Goal: Task Accomplishment & Management: Manage account settings

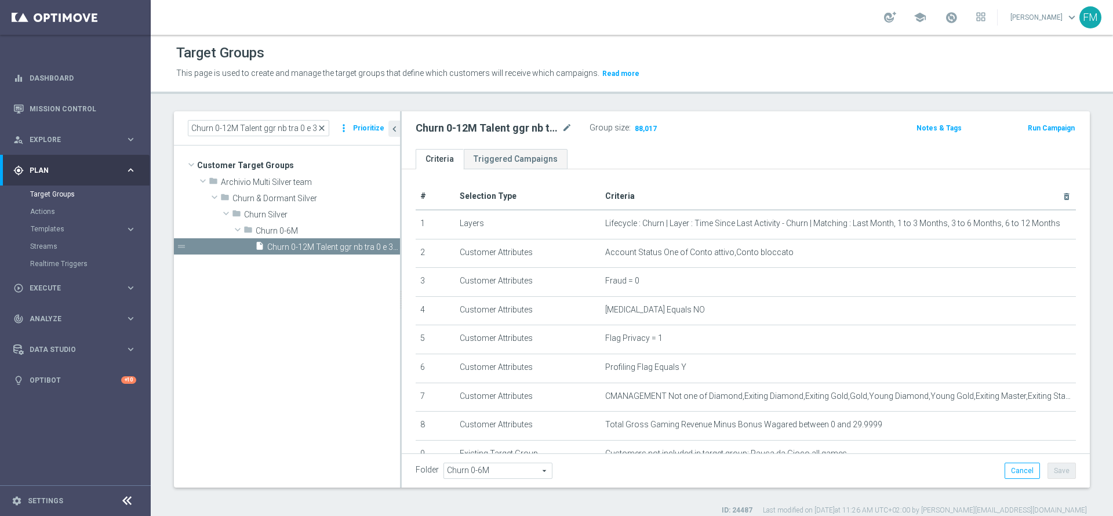
click at [326, 126] on span "close" at bounding box center [321, 127] width 9 height 9
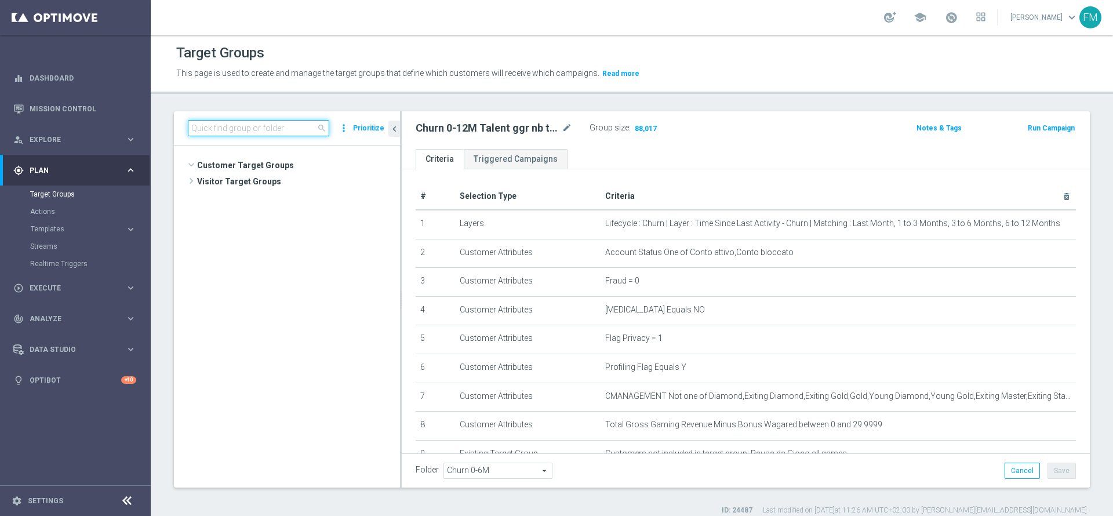
scroll to position [628, 0]
click at [254, 128] on input at bounding box center [258, 128] width 141 height 16
paste input "Churn 0-12M Talent ggr nb tra 0 e 100 1st NO Sport"
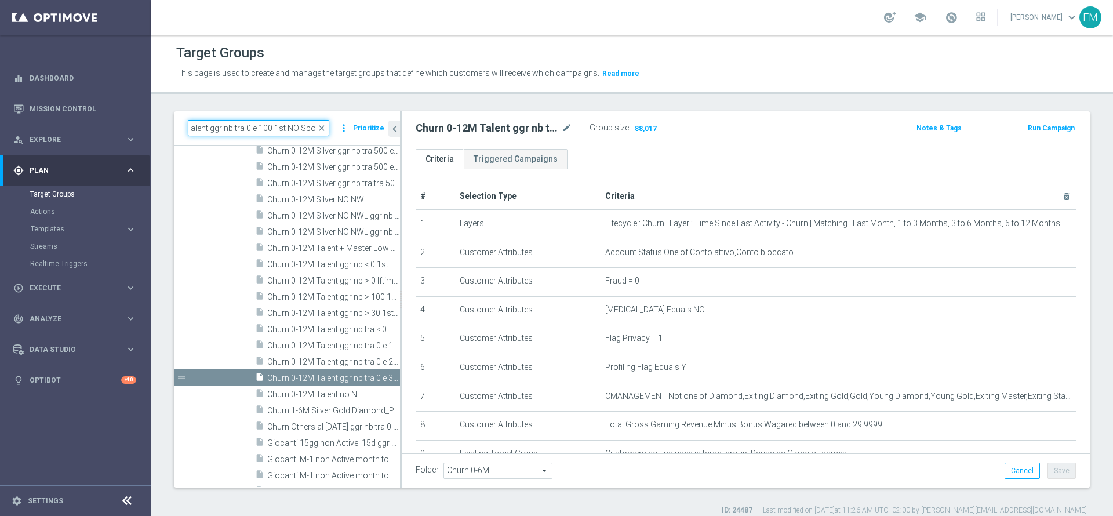
scroll to position [0, 0]
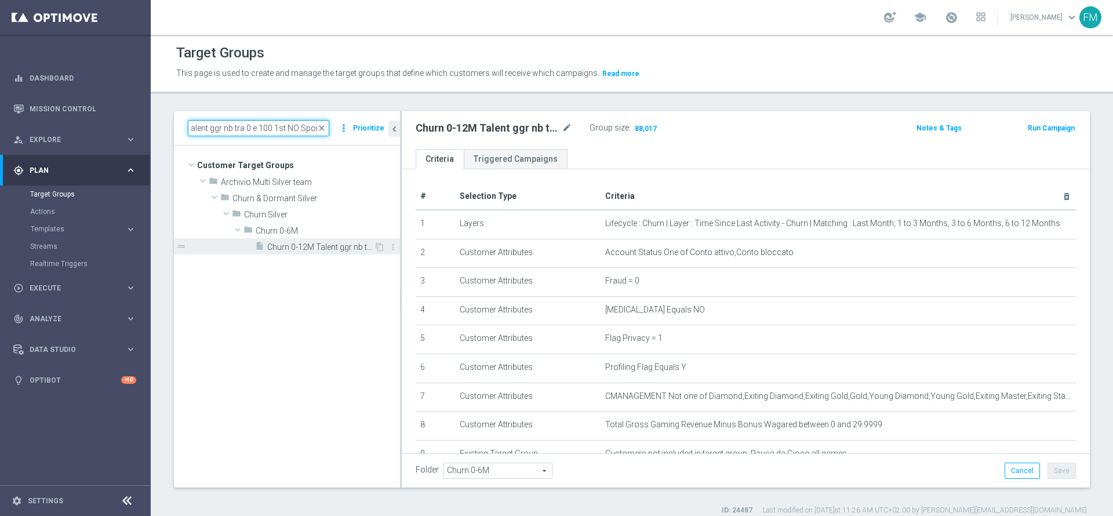
type input "Churn 0-12M Talent ggr nb tra 0 e 100 1st NO Sport"
click at [325, 243] on span "Churn 0-12M Talent ggr nb tra 0 e 100 1st NO Sport" at bounding box center [320, 247] width 107 height 10
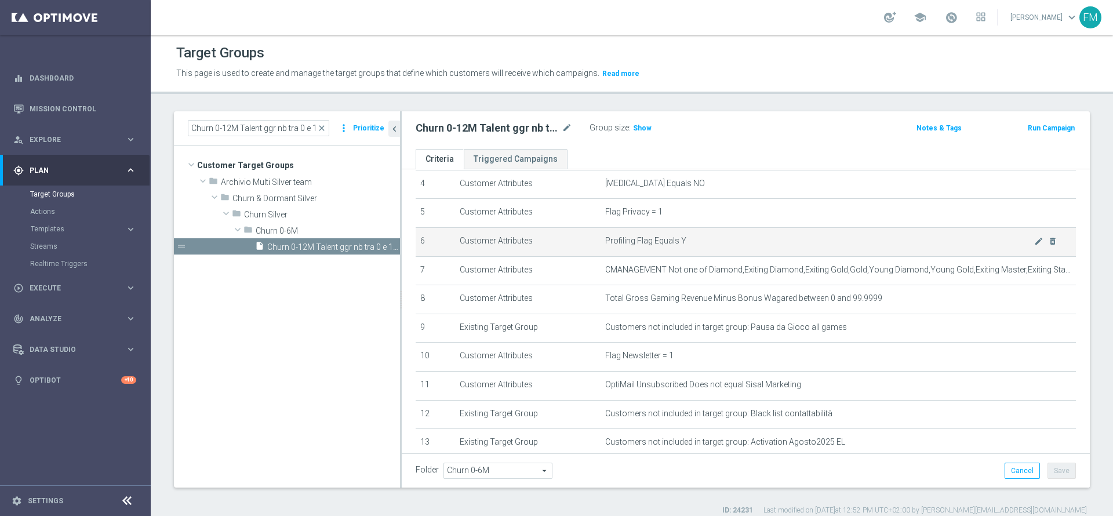
scroll to position [87, 0]
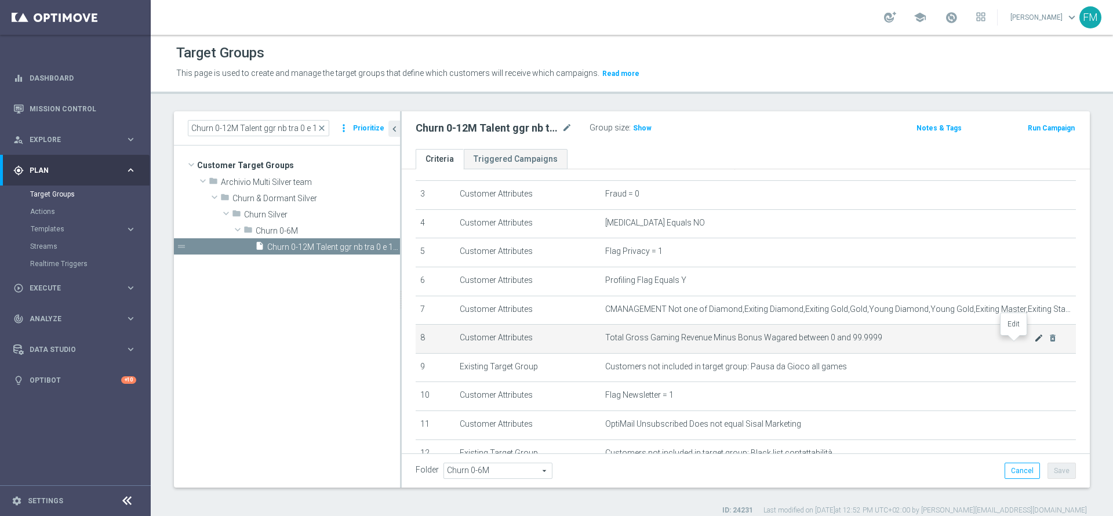
click at [1034, 342] on icon "mode_edit" at bounding box center [1038, 337] width 9 height 9
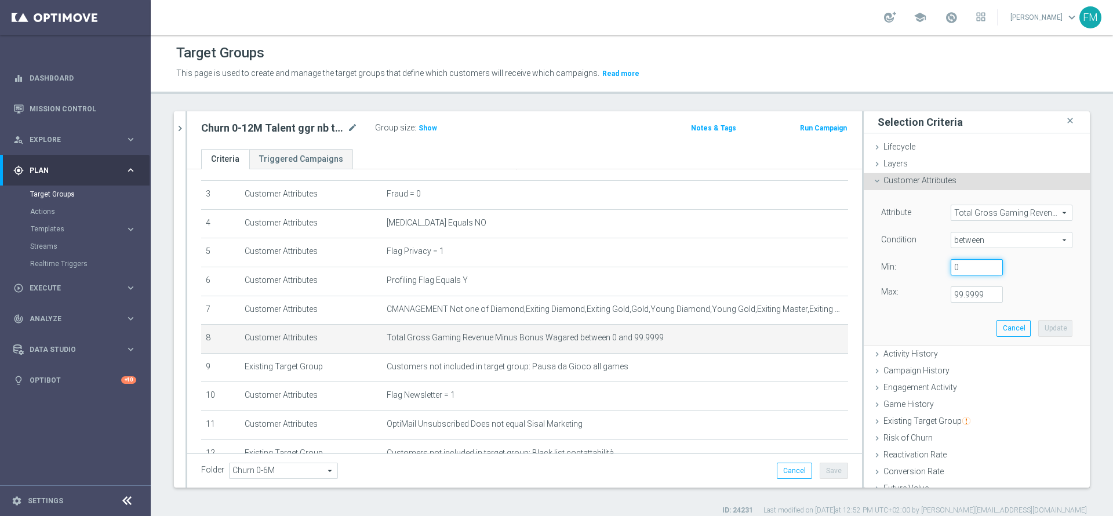
click at [953, 270] on input "0" at bounding box center [976, 267] width 52 height 16
type input "30"
click at [967, 292] on input "99.9999" at bounding box center [976, 294] width 52 height 16
type input "9"
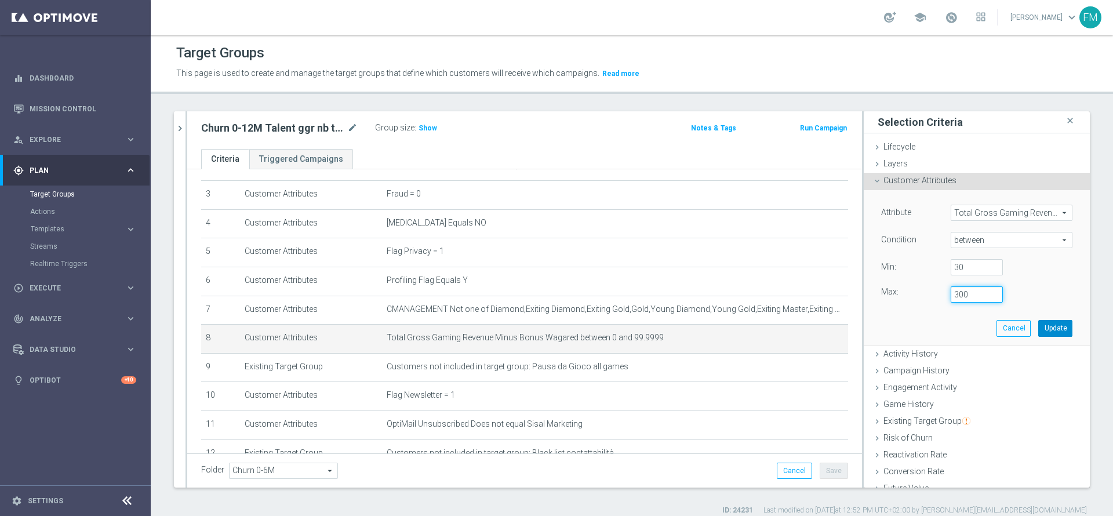
type input "300"
click at [1039, 330] on button "Update" at bounding box center [1055, 328] width 34 height 16
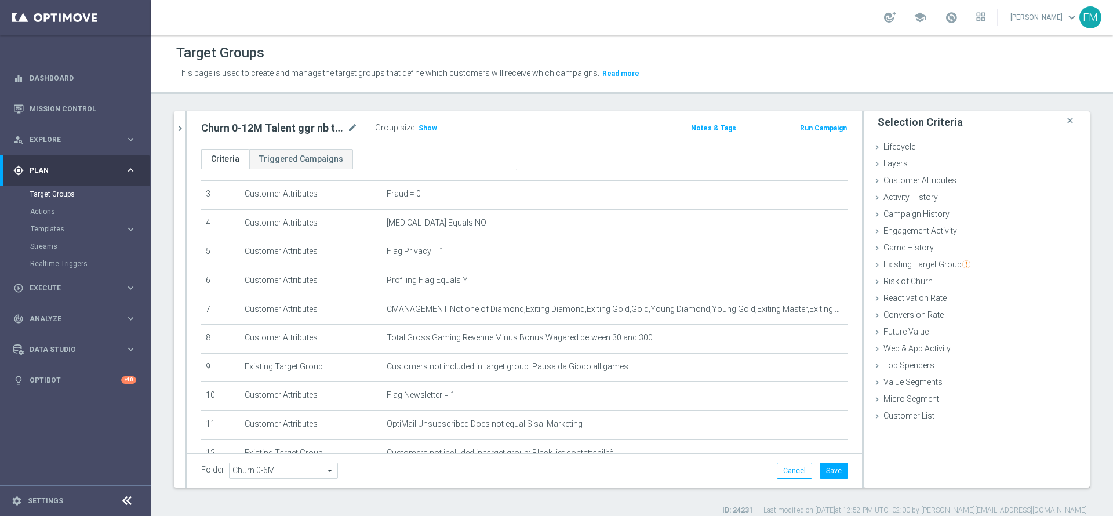
click at [447, 150] on ul "Criteria Triggered Campaigns" at bounding box center [524, 159] width 675 height 20
click at [431, 128] on span "Show" at bounding box center [427, 128] width 19 height 8
click at [780, 341] on span "Total Gross Gaming Revenue Minus Bonus Wagared between 30 and 300" at bounding box center [597, 338] width 420 height 10
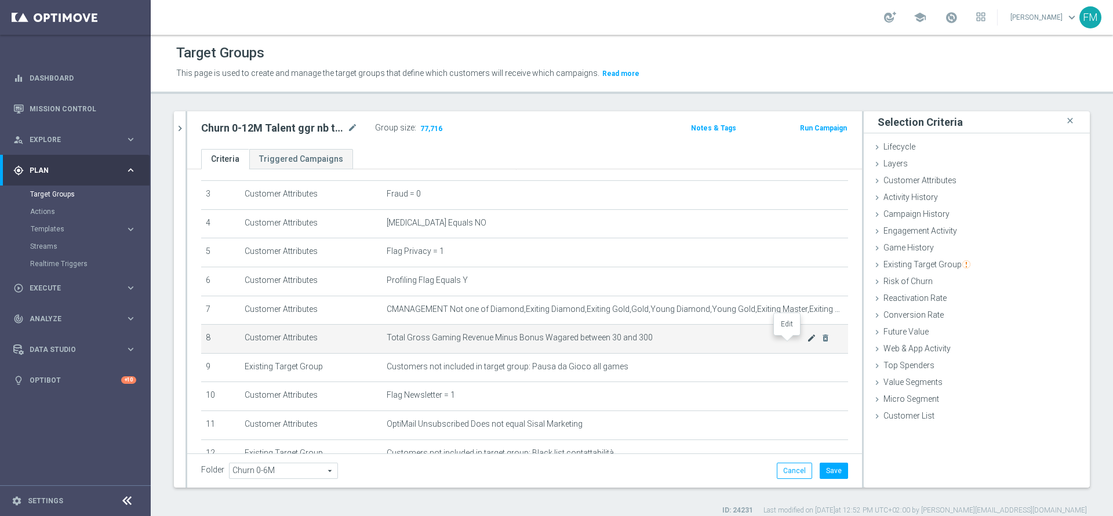
click at [807, 341] on icon "mode_edit" at bounding box center [811, 337] width 9 height 9
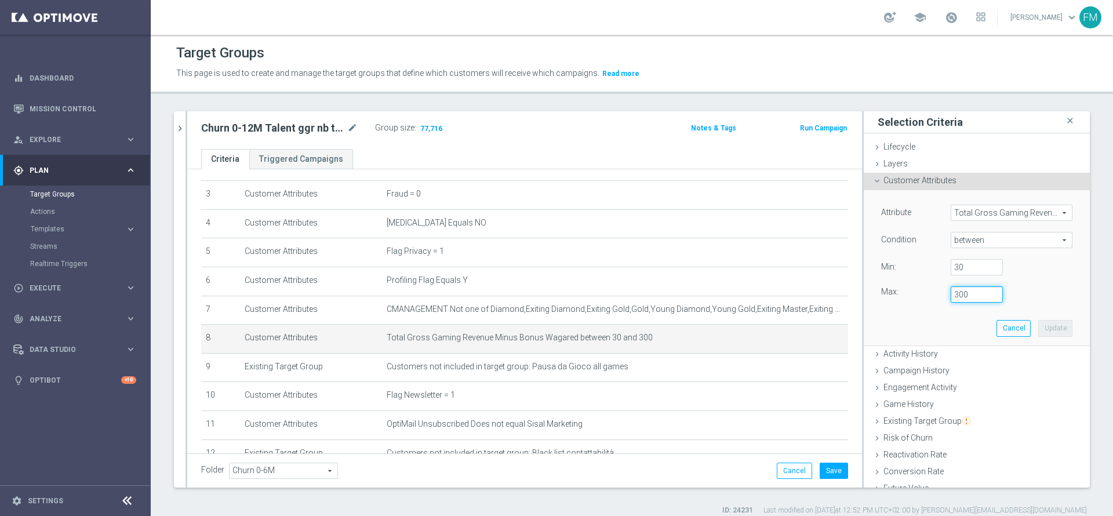
click at [950, 293] on input "300" at bounding box center [976, 294] width 52 height 16
type input "100"
click at [1038, 322] on button "Update" at bounding box center [1055, 328] width 34 height 16
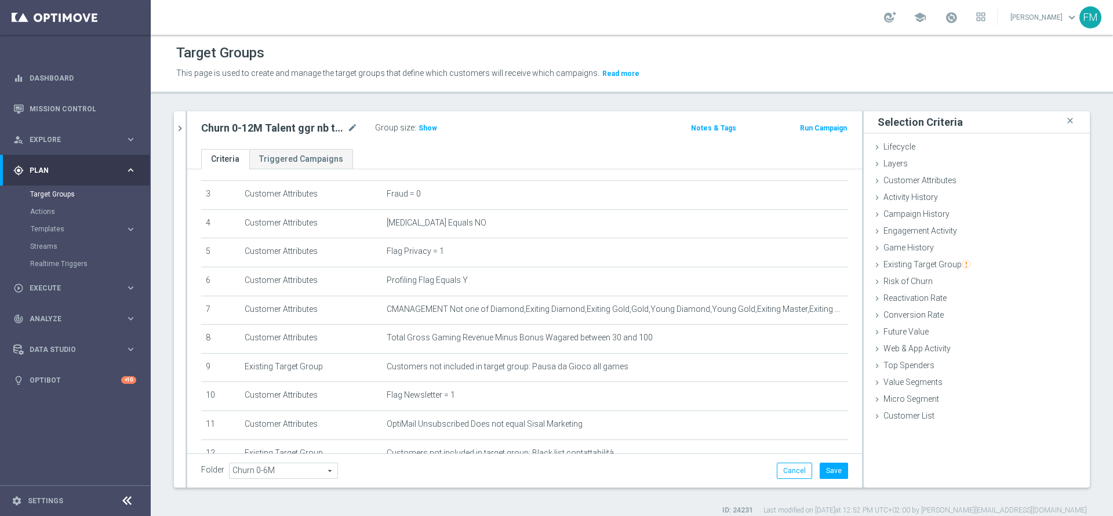
click at [435, 131] on h3 "Show" at bounding box center [427, 128] width 21 height 13
click at [807, 341] on div "mode_edit delete_forever" at bounding box center [818, 338] width 23 height 10
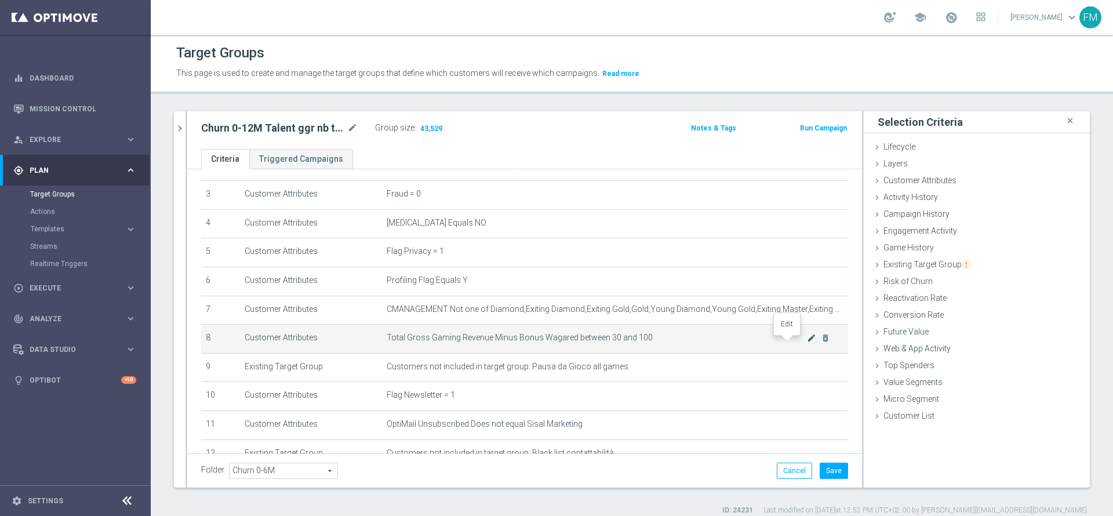
click at [807, 343] on icon "mode_edit" at bounding box center [811, 337] width 9 height 9
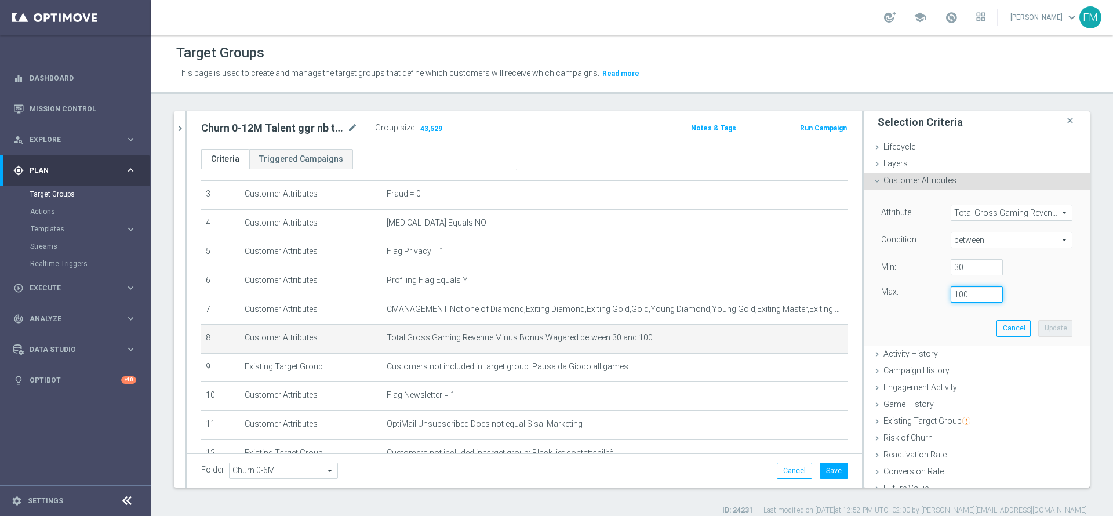
click at [950, 291] on input "100" at bounding box center [976, 294] width 52 height 16
type input "300"
click at [1038, 325] on button "Update" at bounding box center [1055, 328] width 34 height 16
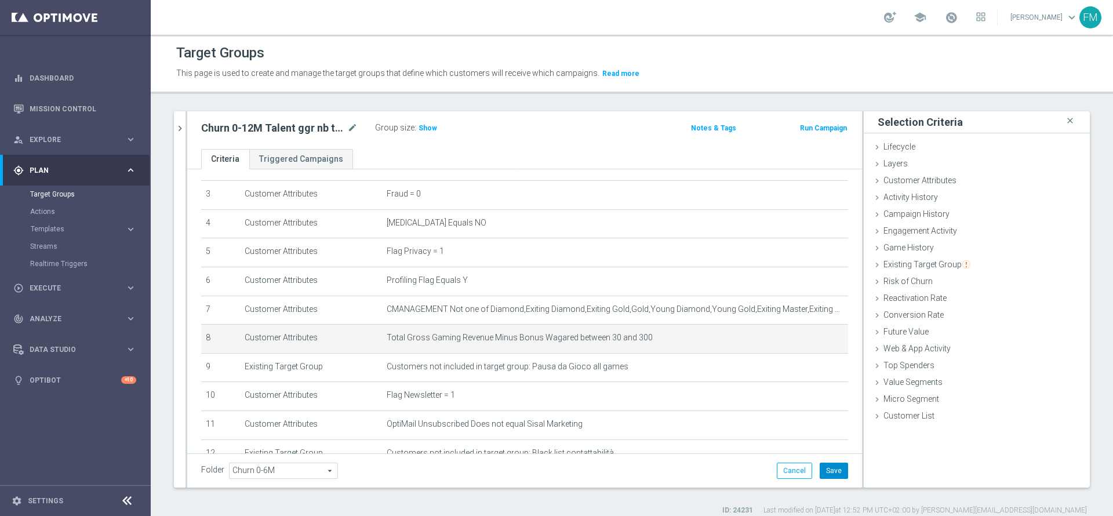
click at [831, 476] on button "Save" at bounding box center [834, 470] width 28 height 16
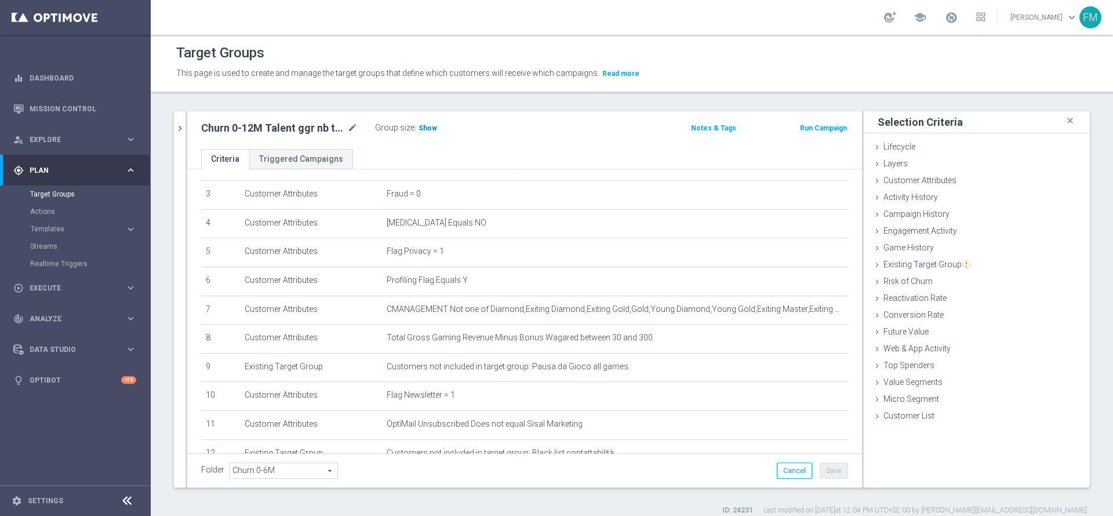
click at [430, 125] on span "Show" at bounding box center [427, 128] width 19 height 8
click at [353, 123] on icon "mode_edit" at bounding box center [352, 128] width 10 height 14
click at [294, 127] on input "Churn 0-12M Talent ggr nb tra 0 e 100 1st NO Sport" at bounding box center [279, 129] width 156 height 16
click at [296, 129] on input "Churn 0-12M Talent ggr nb tra 0 e 100 1st NO Sport" at bounding box center [279, 129] width 156 height 16
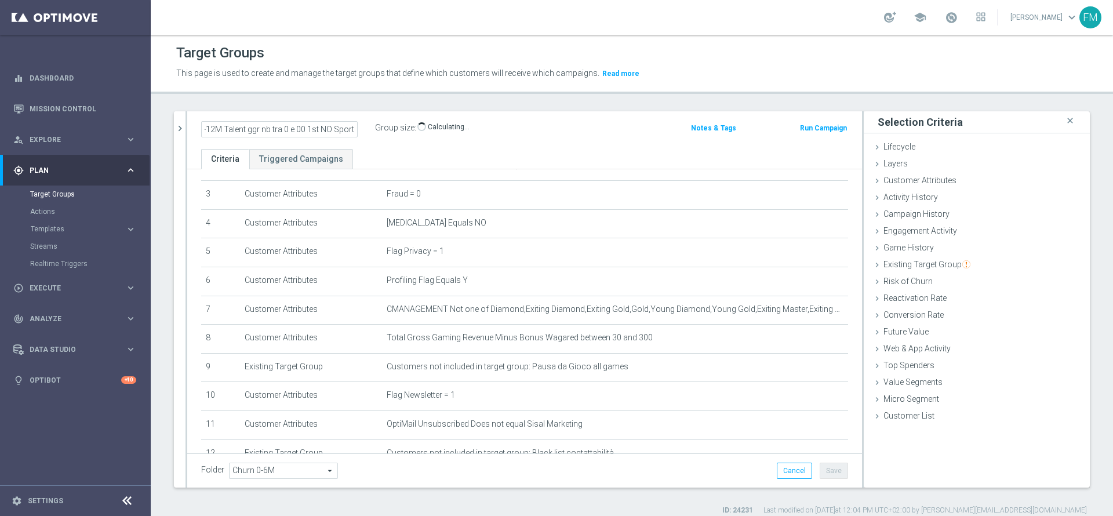
scroll to position [0, 28]
type input "Churn 0-12M Talent ggr nb tra 0 e 300 1st NO Sport"
click at [620, 136] on div "Churn 0-12M Talent ggr nb tra 0 e 300 1st NO Sport Group size : Show Calculatin…" at bounding box center [413, 128] width 443 height 17
drag, startPoint x: 817, startPoint y: 475, endPoint x: 820, endPoint y: 458, distance: 17.1
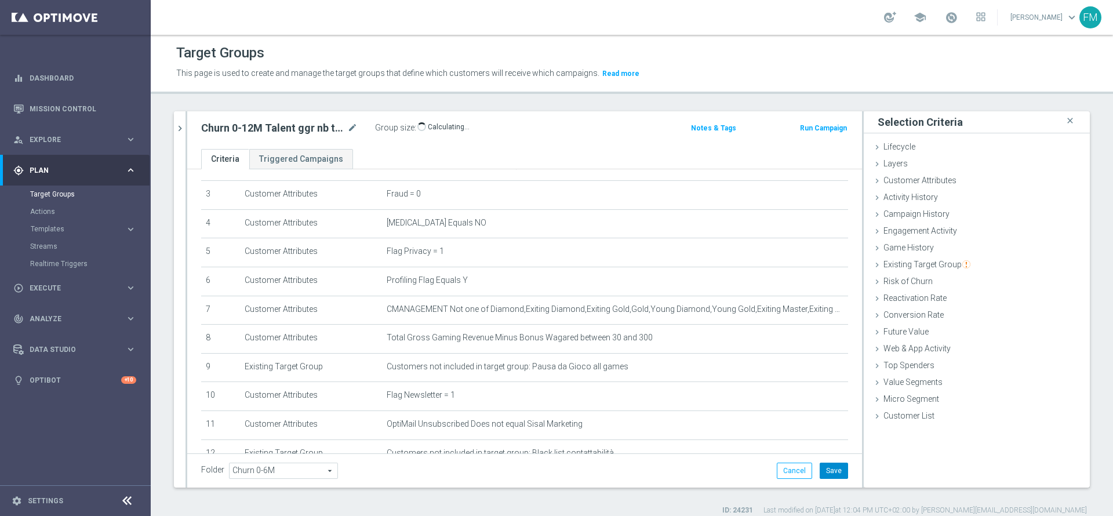
click at [820, 474] on button "Save" at bounding box center [834, 470] width 28 height 16
click at [356, 130] on icon "mode_edit" at bounding box center [352, 128] width 10 height 14
click at [349, 123] on icon "mode_edit" at bounding box center [352, 128] width 10 height 14
click at [283, 128] on input "Churn 0-12M Talent ggr nb tra 0 e 300 1st NO Sport" at bounding box center [279, 129] width 156 height 16
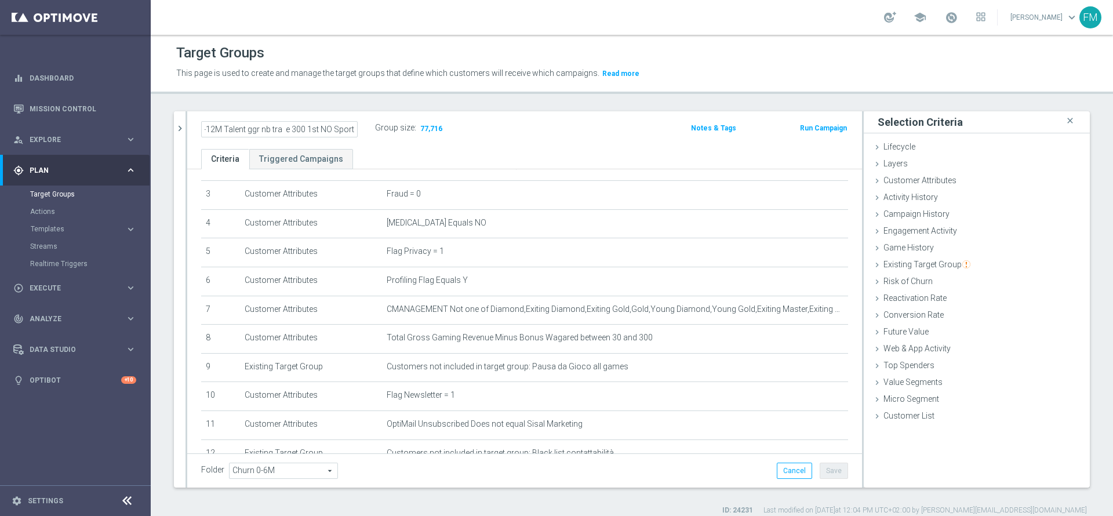
scroll to position [0, 28]
type input "Churn 0-12M Talent ggr nb tra 30 e 300 1st NO Sport"
click at [595, 151] on ul "Criteria Triggered Campaigns" at bounding box center [524, 159] width 675 height 20
click at [832, 472] on button "Save" at bounding box center [834, 470] width 28 height 16
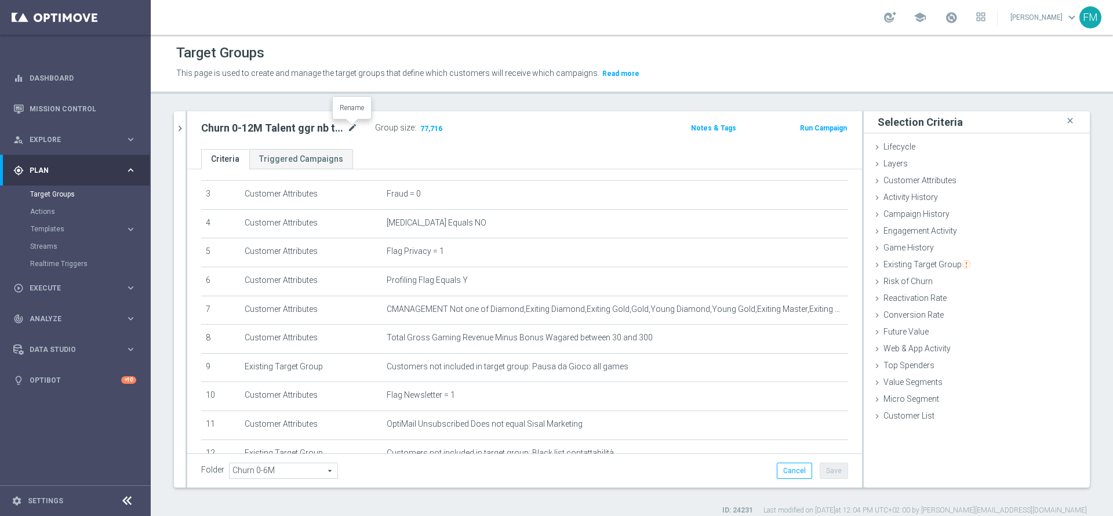
click at [351, 121] on icon "mode_edit" at bounding box center [352, 128] width 10 height 14
click at [182, 125] on icon "chevron_right" at bounding box center [179, 128] width 11 height 11
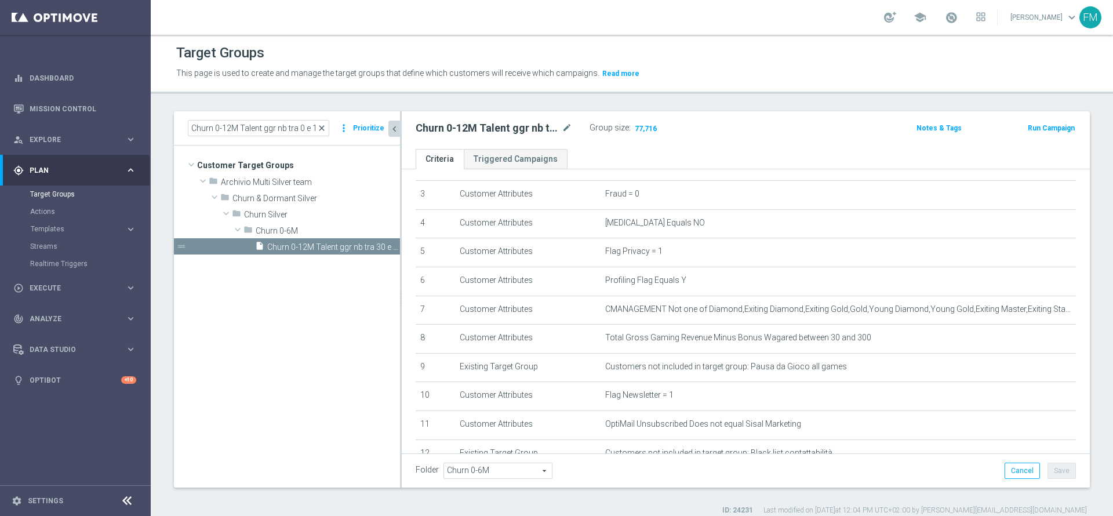
click at [326, 127] on span "close" at bounding box center [321, 127] width 9 height 9
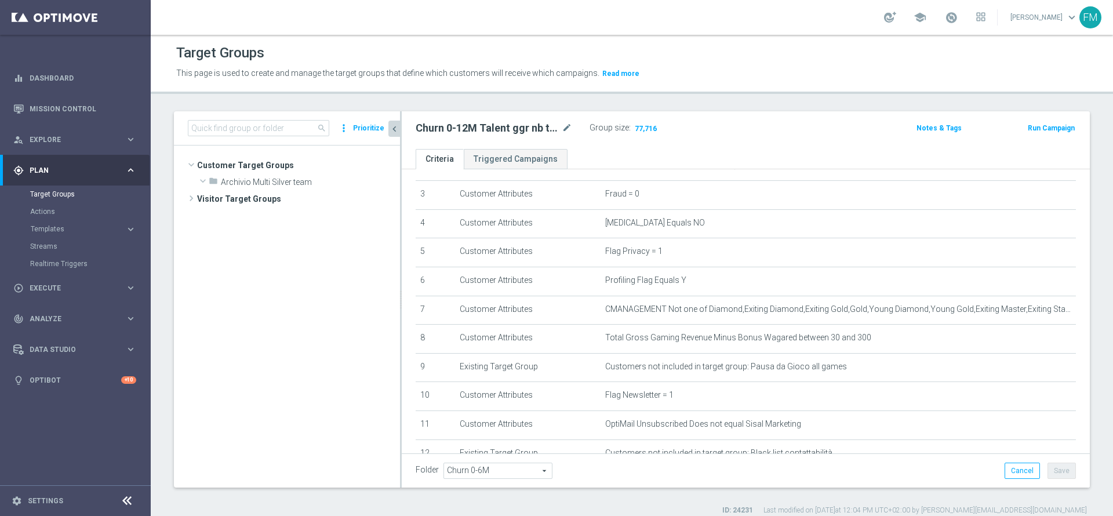
scroll to position [598, 0]
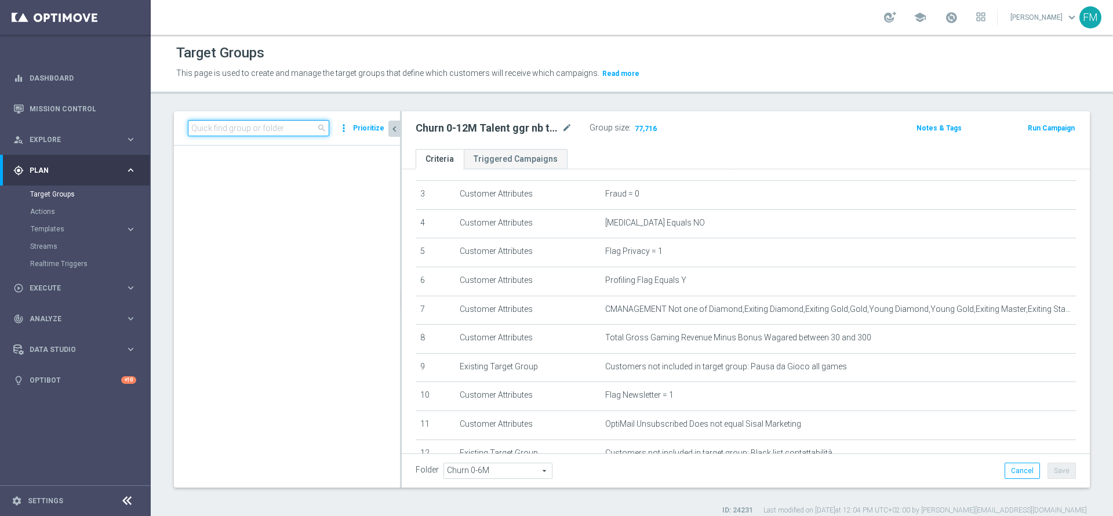
click at [250, 126] on input at bounding box center [258, 128] width 141 height 16
paste input "Churn 0-12M Talent ggr nb > 100 1st NO Sport"
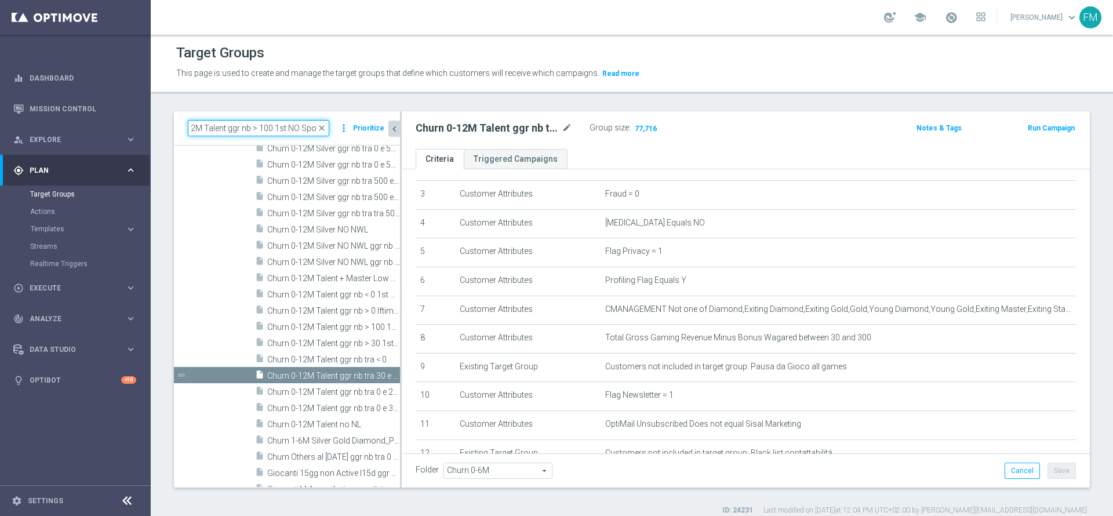
scroll to position [0, 0]
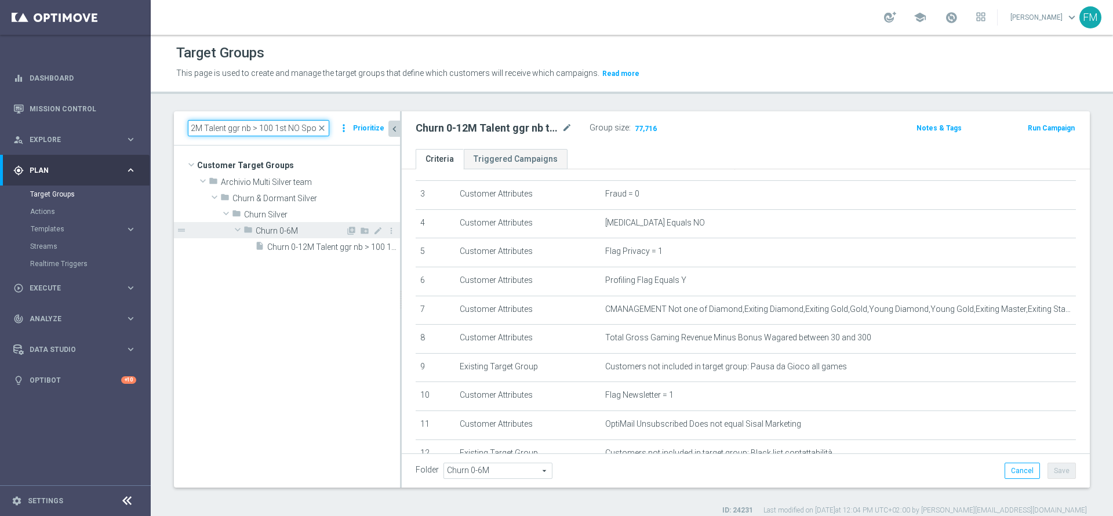
type input "Churn 0-12M Talent ggr nb > 100 1st NO Sport"
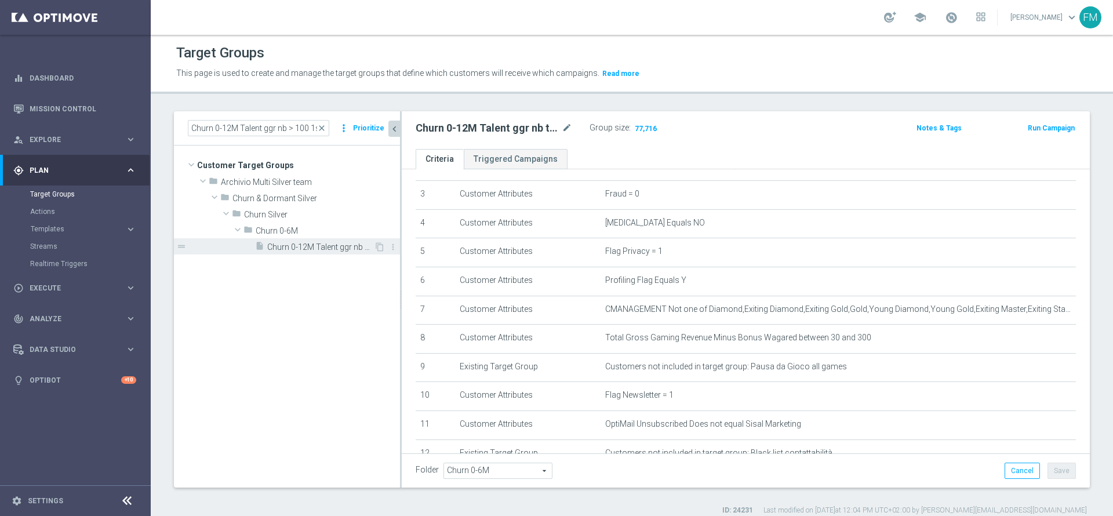
click at [315, 238] on div "insert_drive_file Churn 0-12M Talent ggr nb > 100 1st NO Sport" at bounding box center [314, 246] width 119 height 16
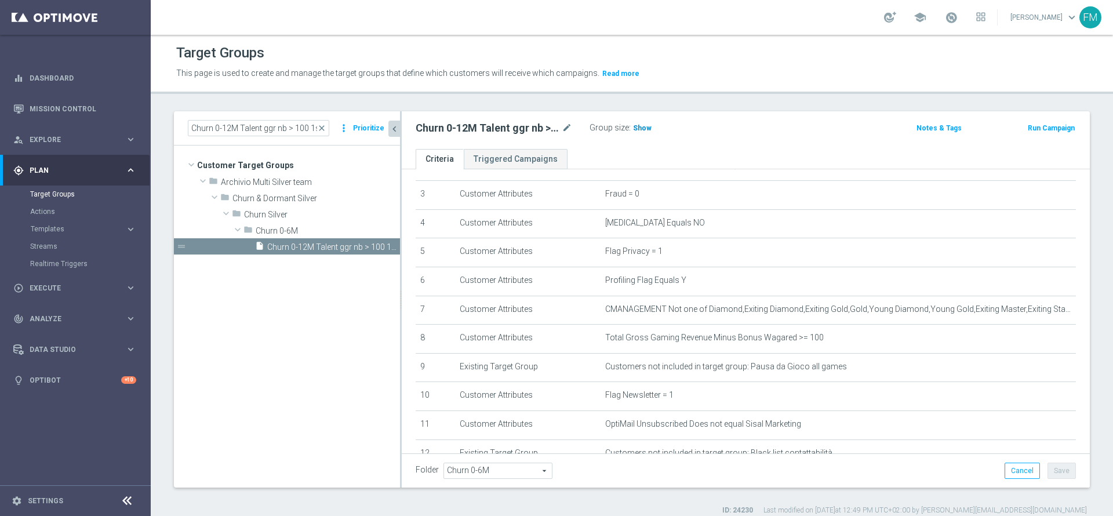
click at [635, 130] on span "Show" at bounding box center [642, 128] width 19 height 8
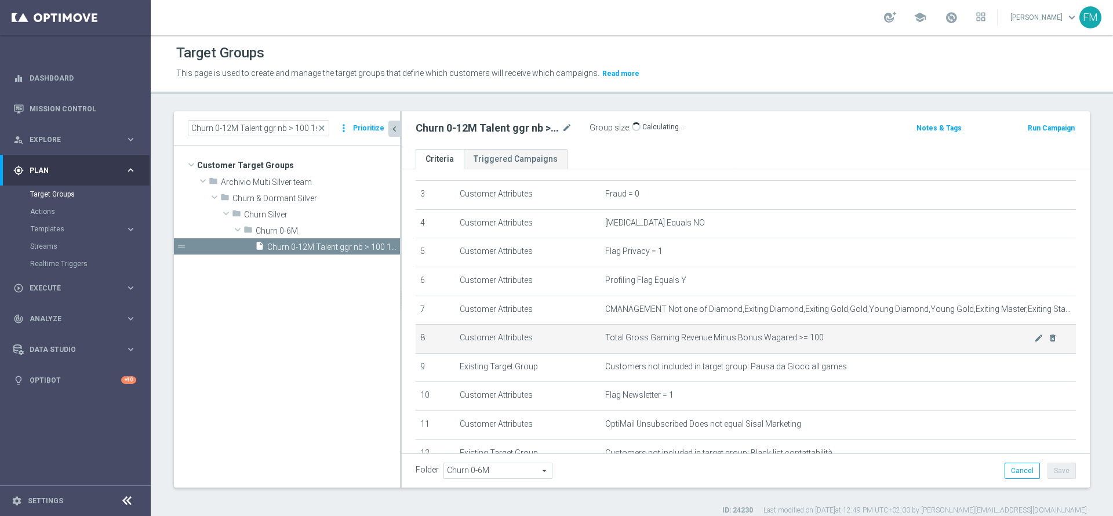
click at [1034, 340] on div "mode_edit delete_forever" at bounding box center [1045, 338] width 23 height 10
click at [1034, 343] on icon "mode_edit" at bounding box center [1038, 337] width 9 height 9
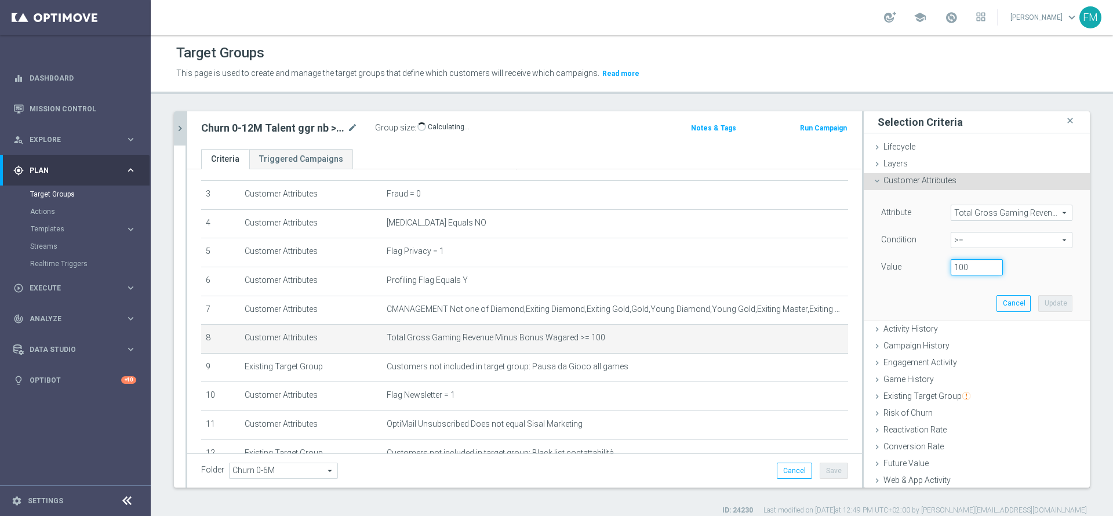
click at [950, 267] on input "100" at bounding box center [976, 267] width 52 height 16
type input "300"
click at [1038, 304] on button "Update" at bounding box center [1055, 303] width 34 height 16
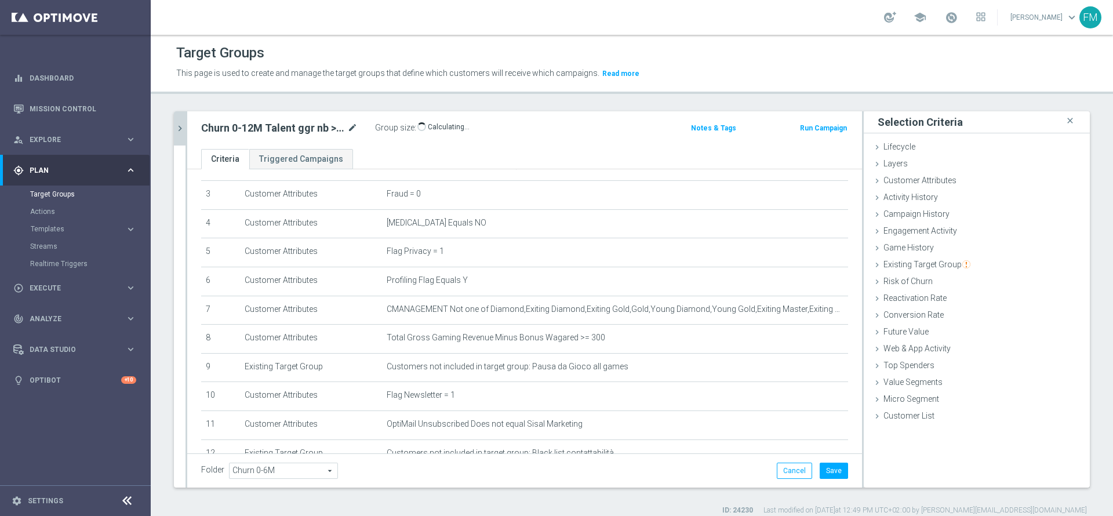
click at [359, 126] on div "Churn 0-12M Talent ggr nb > 100 1st NO Sport mode_edit" at bounding box center [288, 128] width 174 height 16
click at [352, 128] on icon "mode_edit" at bounding box center [352, 128] width 10 height 14
click at [298, 128] on input "Churn 0-12M Talent ggr nb > 100 1st NO Sport" at bounding box center [279, 129] width 156 height 16
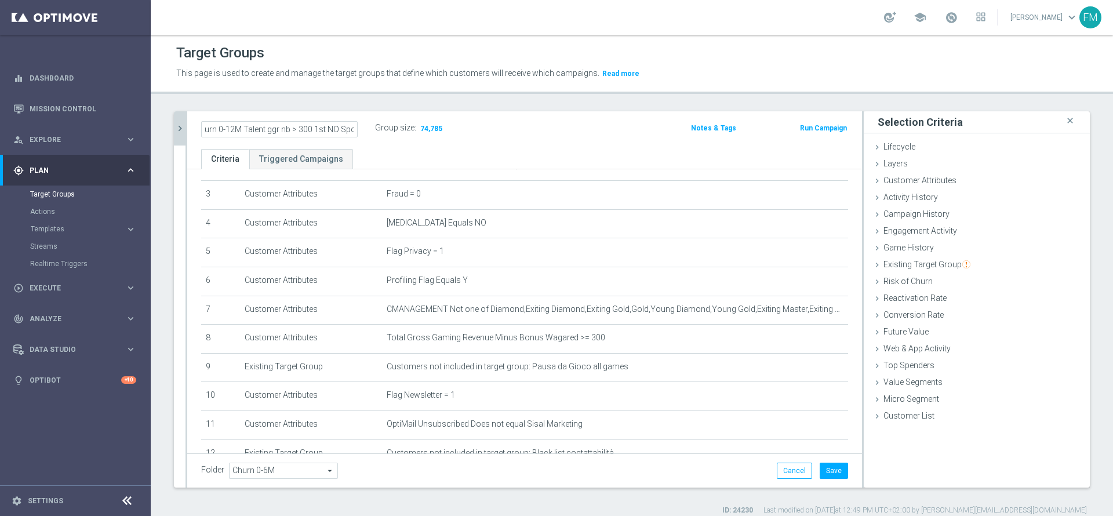
type input "Churn 0-12M Talent ggr nb > 300 1st NO Sport"
click at [553, 136] on div "Churn 0-12M Talent ggr nb > 300 1st NO Sport Group size : 74,785" at bounding box center [413, 129] width 443 height 19
click at [820, 479] on div "Folder Churn 0-6M Churn 0-6M arrow_drop_down search Cancel Save Saving..." at bounding box center [524, 470] width 675 height 34
click at [821, 478] on button "Save" at bounding box center [834, 470] width 28 height 16
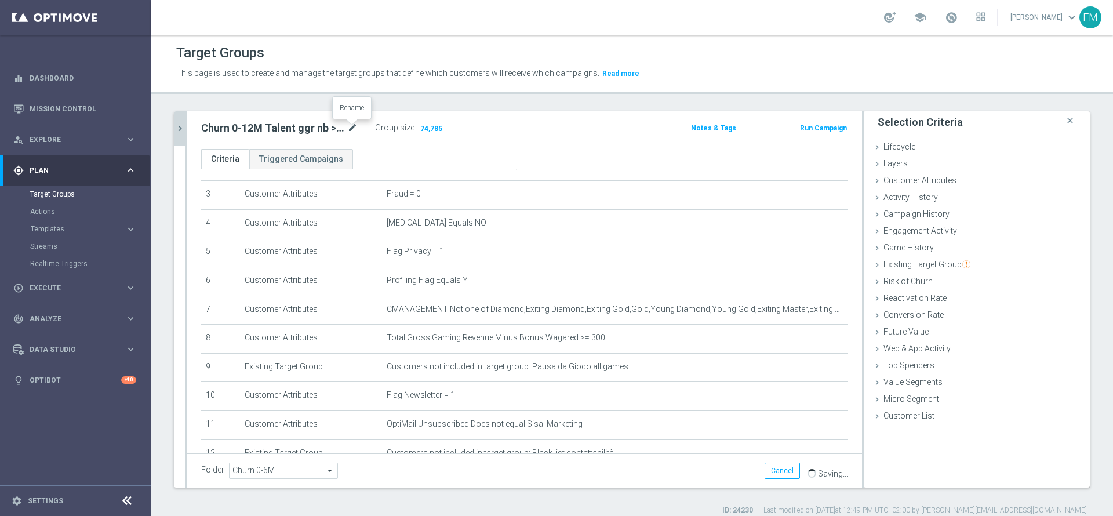
click at [347, 125] on icon "mode_edit" at bounding box center [352, 128] width 10 height 14
click at [515, 126] on div "Churn 0-12M Talent ggr nb > 300 1st NO Sport mode_edit Group size : 74,785" at bounding box center [413, 129] width 443 height 19
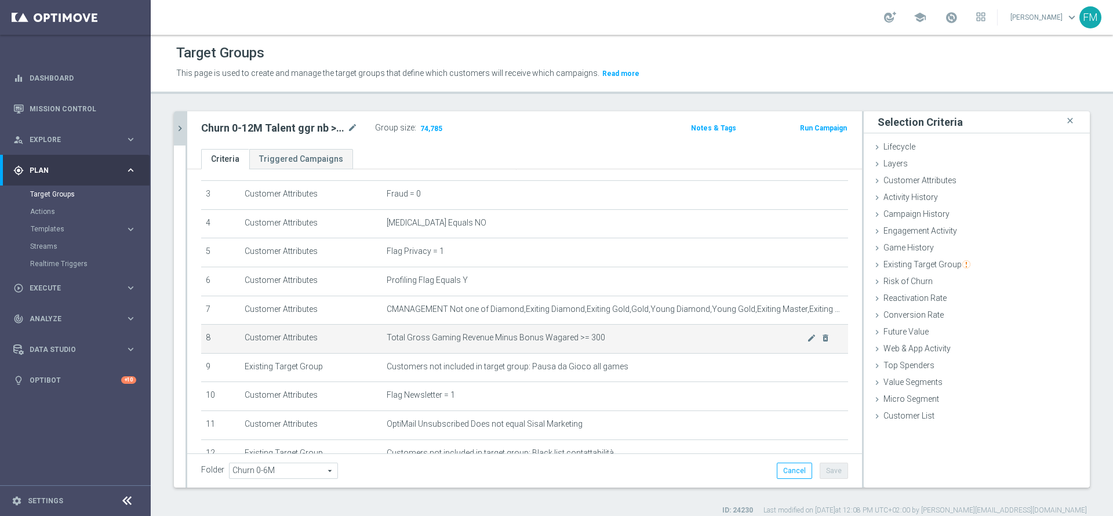
click at [783, 348] on td "Total Gross Gaming Revenue Minus Bonus Wagared >= 300 mode_edit delete_forever" at bounding box center [615, 339] width 466 height 29
click at [807, 341] on icon "mode_edit" at bounding box center [811, 337] width 9 height 9
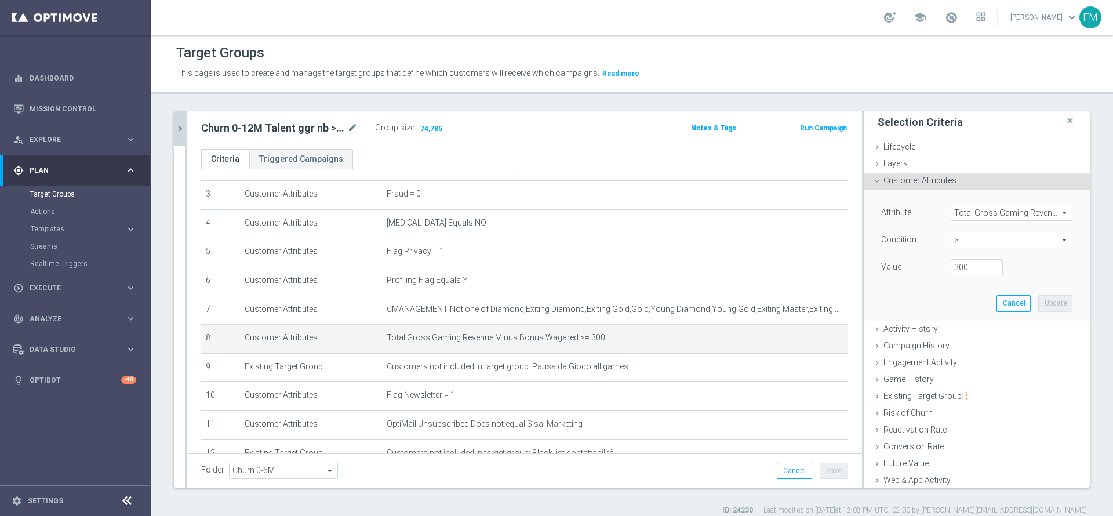
click at [980, 240] on span ">=" at bounding box center [1011, 239] width 121 height 15
click at [965, 319] on span ">" at bounding box center [1011, 317] width 110 height 9
type input ">"
click at [950, 269] on input "number" at bounding box center [976, 267] width 52 height 16
type input "300"
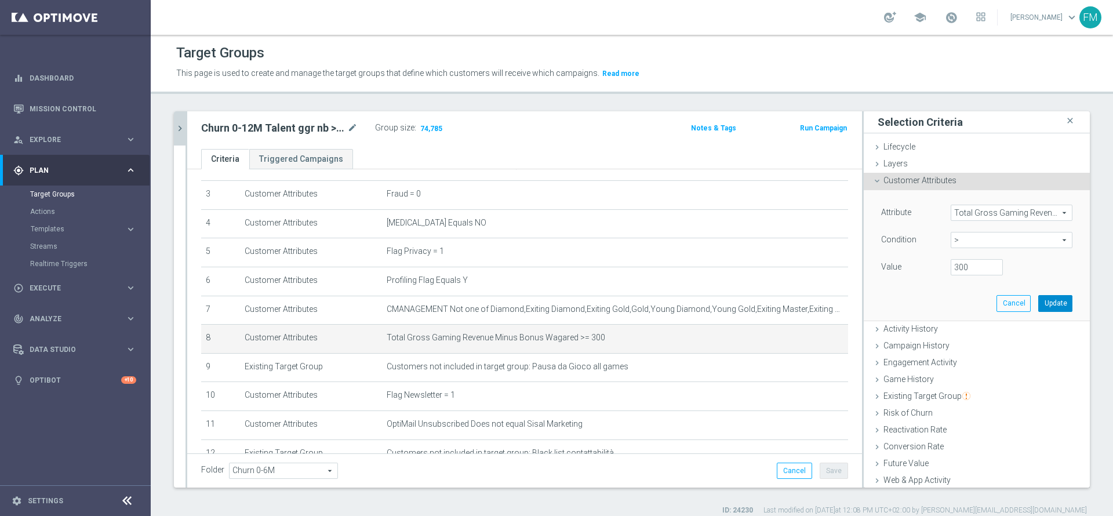
click at [1038, 301] on button "Update" at bounding box center [1055, 303] width 34 height 16
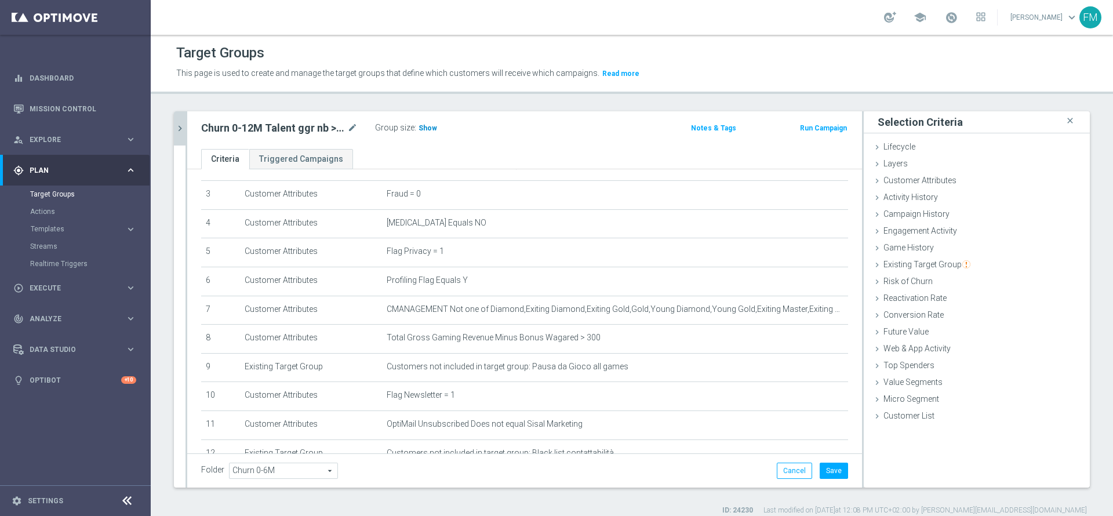
click at [425, 124] on span "Show" at bounding box center [427, 128] width 19 height 8
click at [826, 472] on button "Save" at bounding box center [834, 470] width 28 height 16
click at [349, 122] on icon "mode_edit" at bounding box center [352, 128] width 10 height 14
click at [181, 119] on button "chevron_right" at bounding box center [180, 128] width 12 height 34
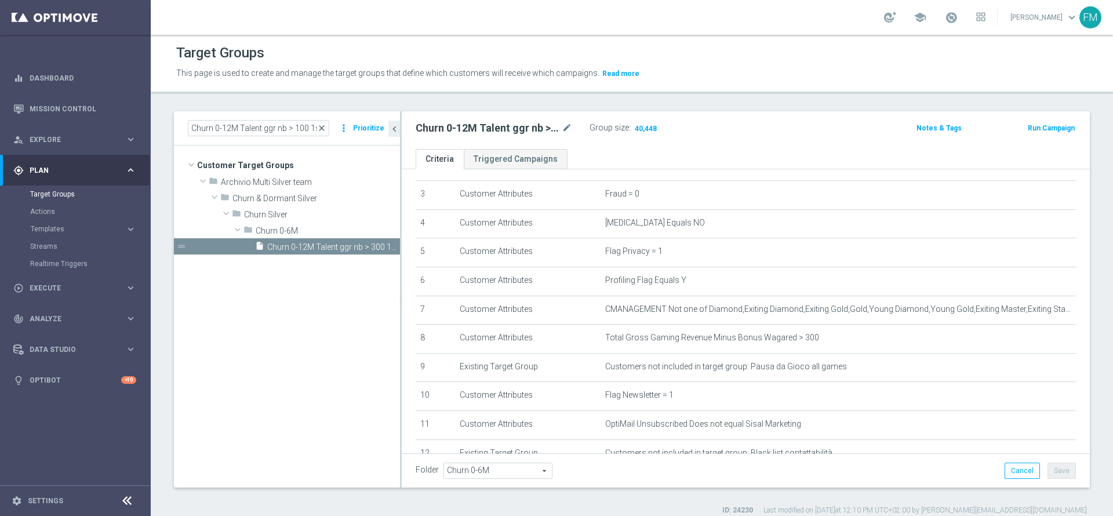
click at [321, 129] on span "close" at bounding box center [321, 127] width 9 height 9
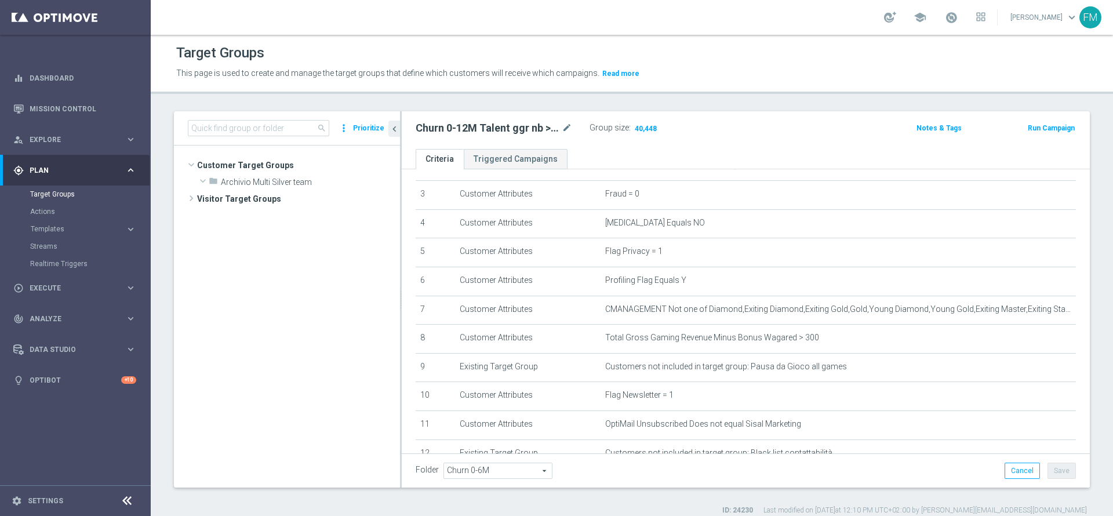
scroll to position [553, 0]
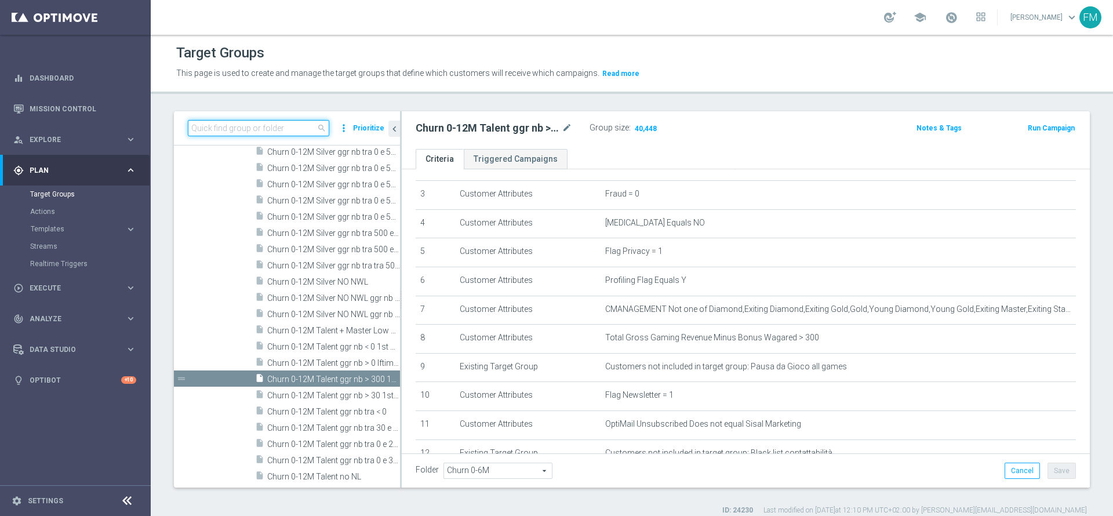
click at [269, 126] on input at bounding box center [258, 128] width 141 height 16
paste input "Reactivated Talent ggr nb lm > 0 1st NO Sport lm"
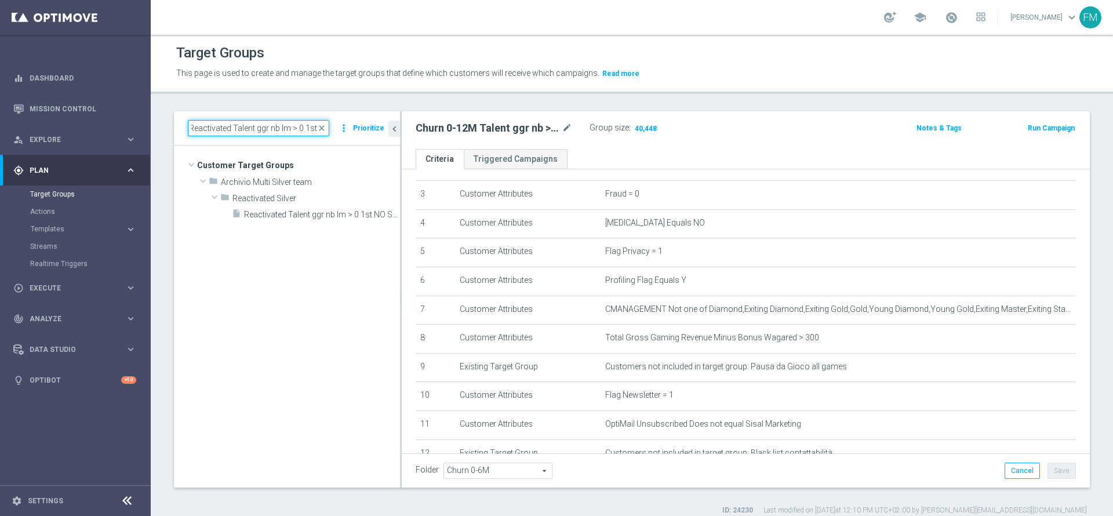
scroll to position [0, 1]
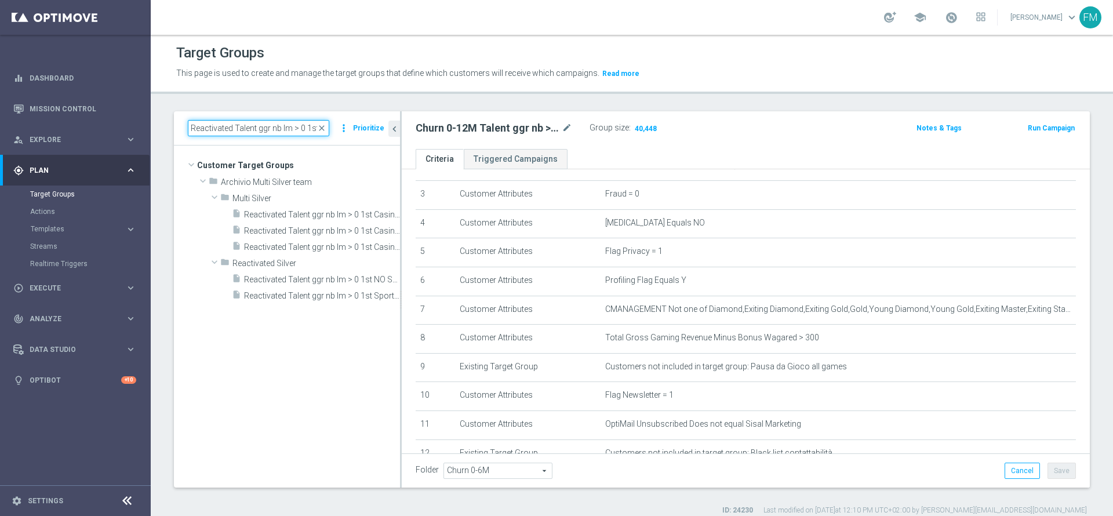
type input "Reactivated Talent ggr nb lm > 0 1st"
click at [332, 293] on span "Reactivated Talent ggr nb lm > 0 1st Sport lm BR 0-20%" at bounding box center [309, 296] width 130 height 10
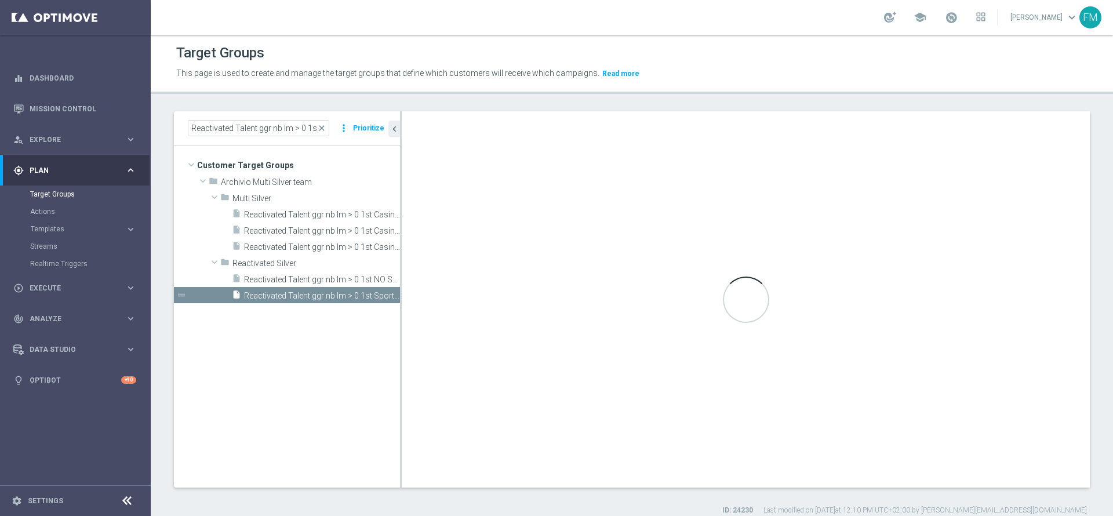
type input "Reactivated Silver"
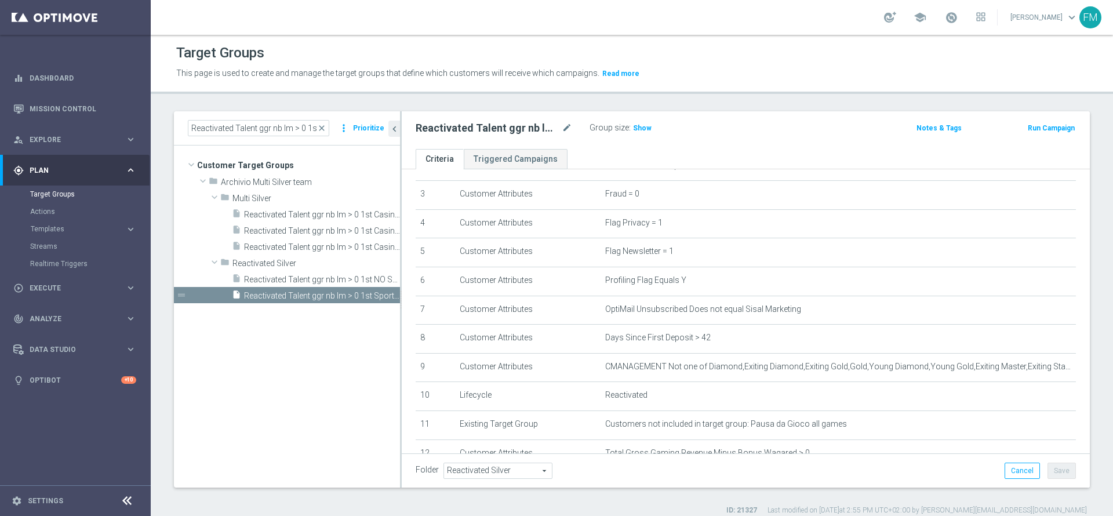
click at [560, 125] on div "Reactivated Talent ggr nb lm > 0 1st Sport lm BR 0-20% mode_edit" at bounding box center [494, 128] width 156 height 14
click at [565, 130] on icon "mode_edit" at bounding box center [567, 128] width 10 height 14
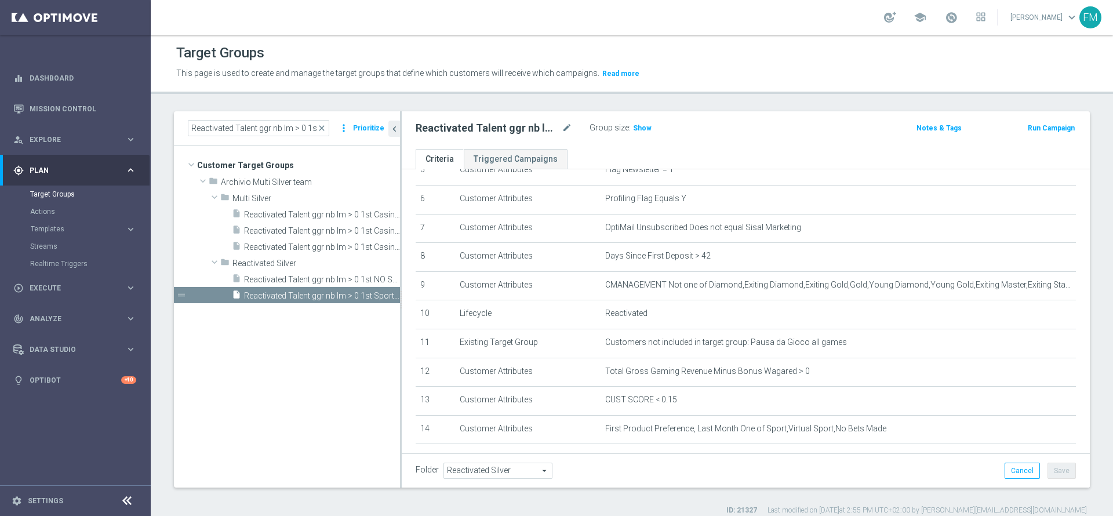
scroll to position [31, 0]
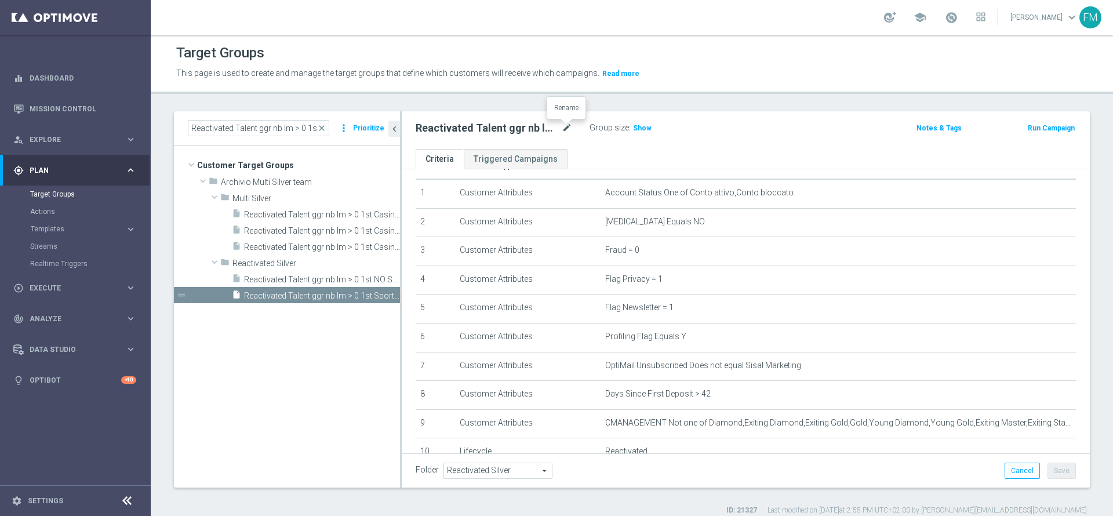
click at [562, 123] on icon "mode_edit" at bounding box center [567, 128] width 10 height 14
click at [633, 121] on div "Group size : Show" at bounding box center [647, 127] width 116 height 14
click at [633, 126] on span "Show" at bounding box center [642, 128] width 19 height 8
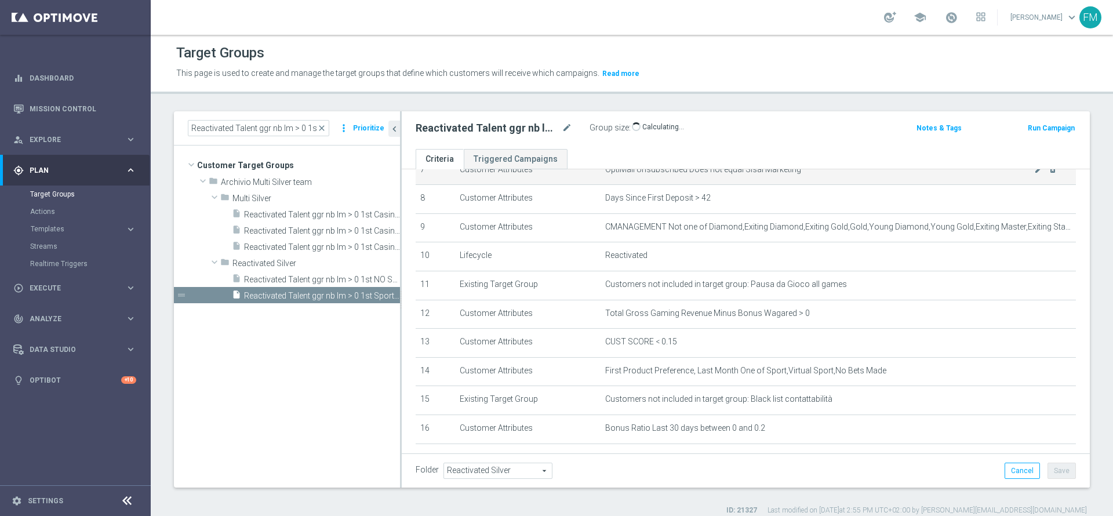
scroll to position [31, 0]
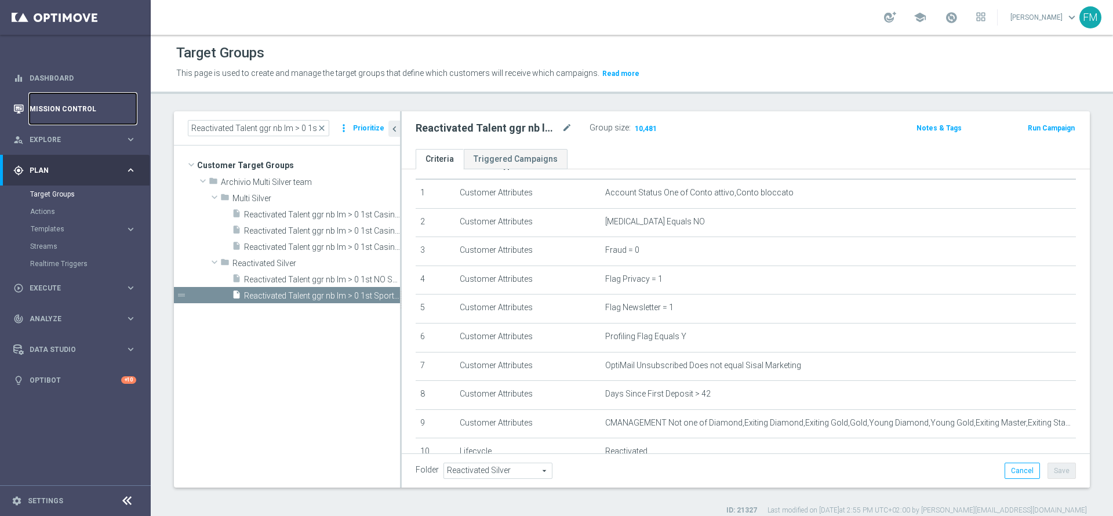
click at [50, 110] on link "Mission Control" at bounding box center [83, 108] width 107 height 31
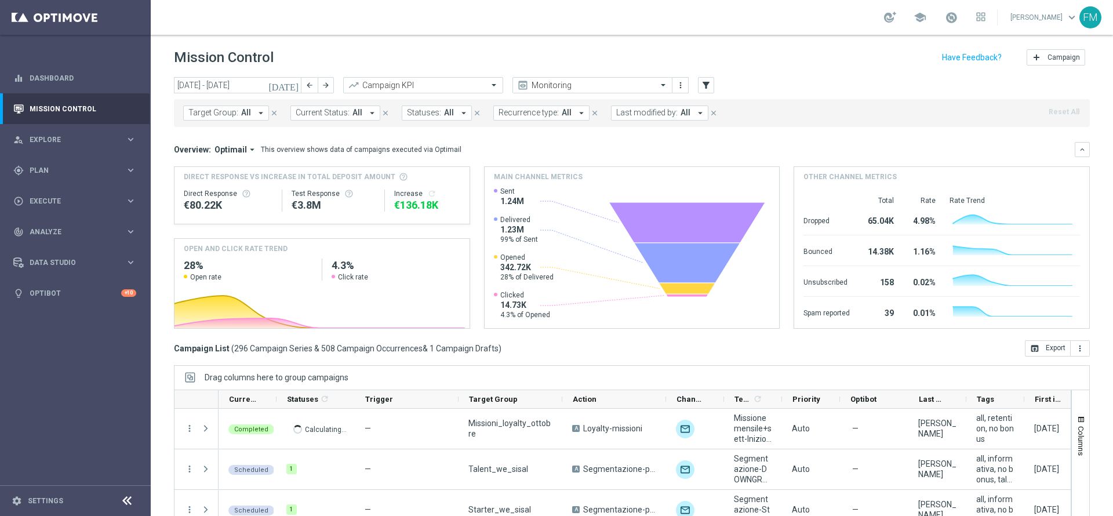
click at [294, 83] on icon "[DATE]" at bounding box center [283, 85] width 31 height 10
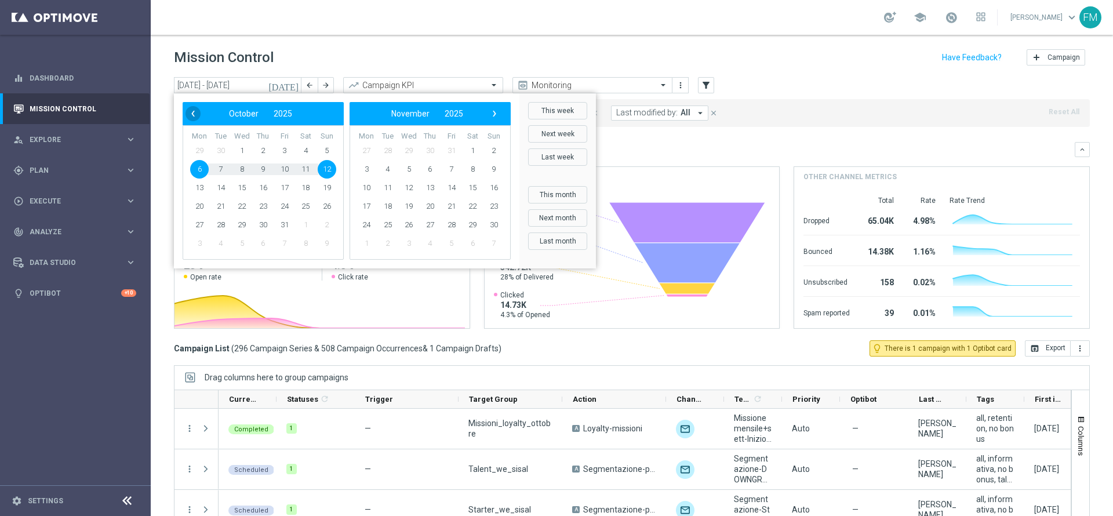
click at [194, 111] on span "‹" at bounding box center [192, 113] width 15 height 15
click at [243, 207] on span "24" at bounding box center [241, 206] width 19 height 19
click at [224, 223] on span "30" at bounding box center [221, 225] width 19 height 19
type input "24 Sep 2025 - 30 Sep 2025"
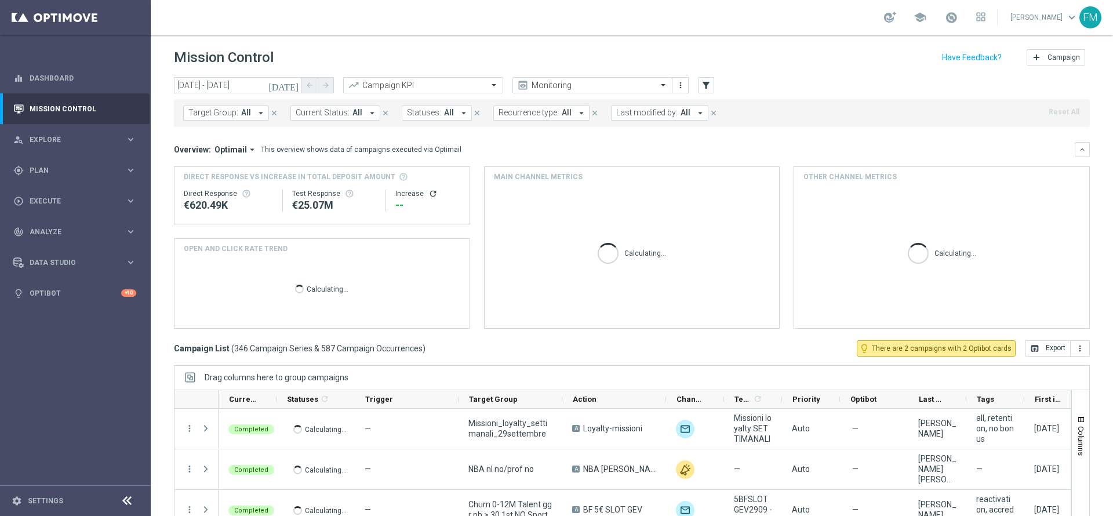
click at [252, 106] on button "Target Group: All arrow_drop_down" at bounding box center [226, 112] width 86 height 15
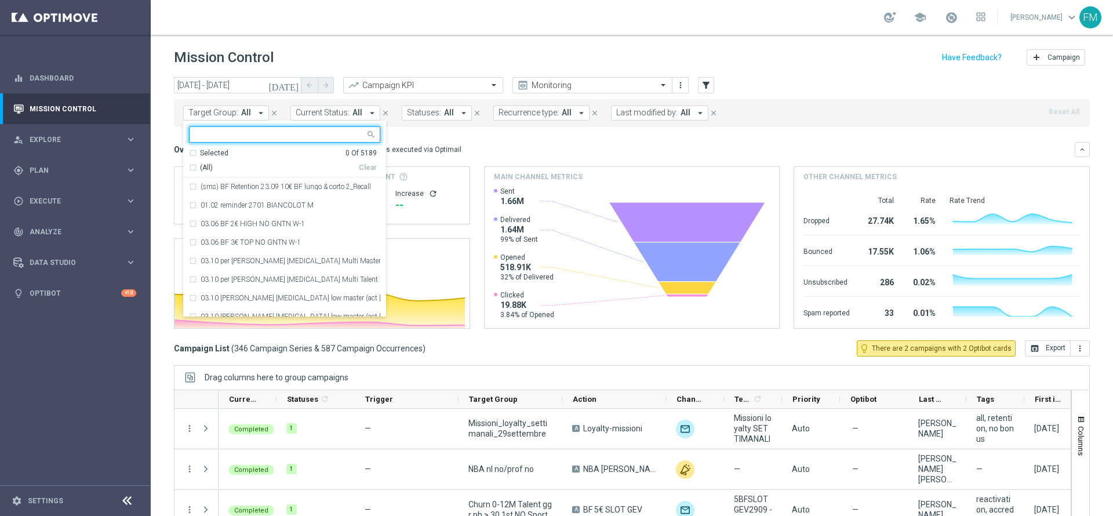
paste input "Multi Talent ggr nb lm > 0 1st NO Sport lm NO saldo"
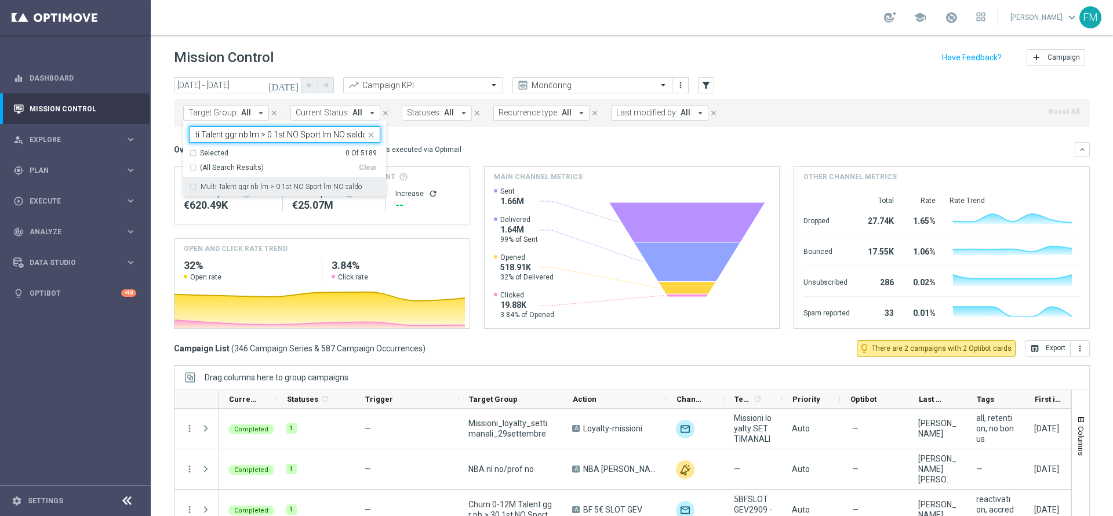
drag, startPoint x: 273, startPoint y: 190, endPoint x: 280, endPoint y: 185, distance: 8.1
click at [274, 190] on label "Multi Talent ggr nb lm > 0 1st NO Sport lm NO saldo" at bounding box center [281, 186] width 161 height 7
type input "Multi Talent ggr nb lm > 0 1st NO Sport lm NO saldo"
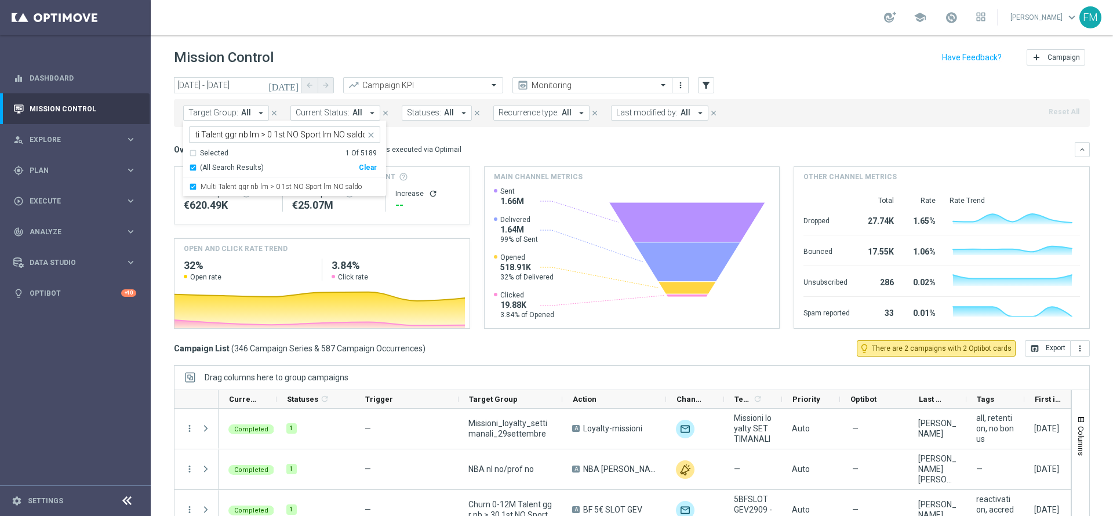
scroll to position [0, 0]
click at [512, 37] on header "Mission Control add Campaign" at bounding box center [632, 56] width 962 height 42
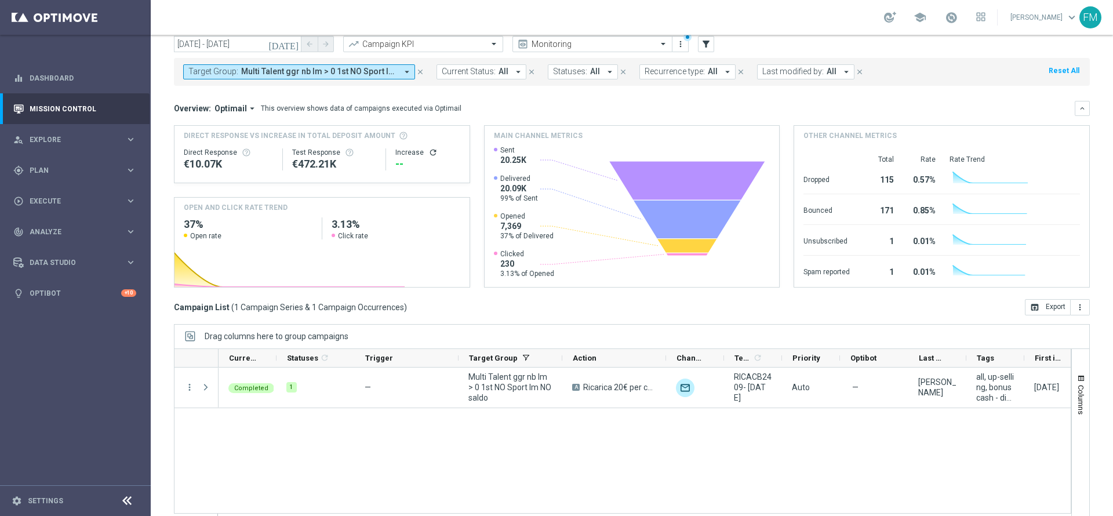
scroll to position [64, 0]
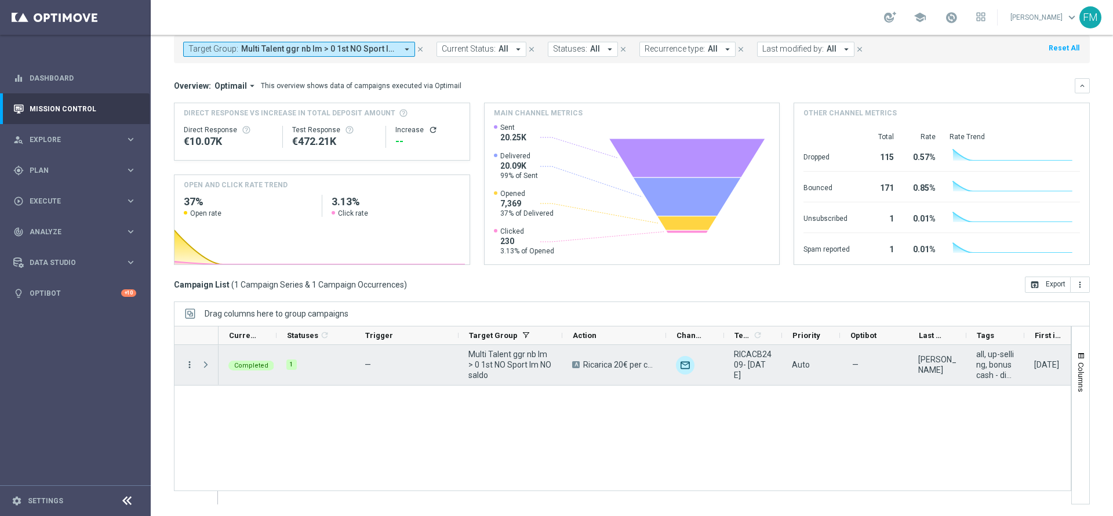
click at [188, 361] on icon "more_vert" at bounding box center [189, 364] width 10 height 10
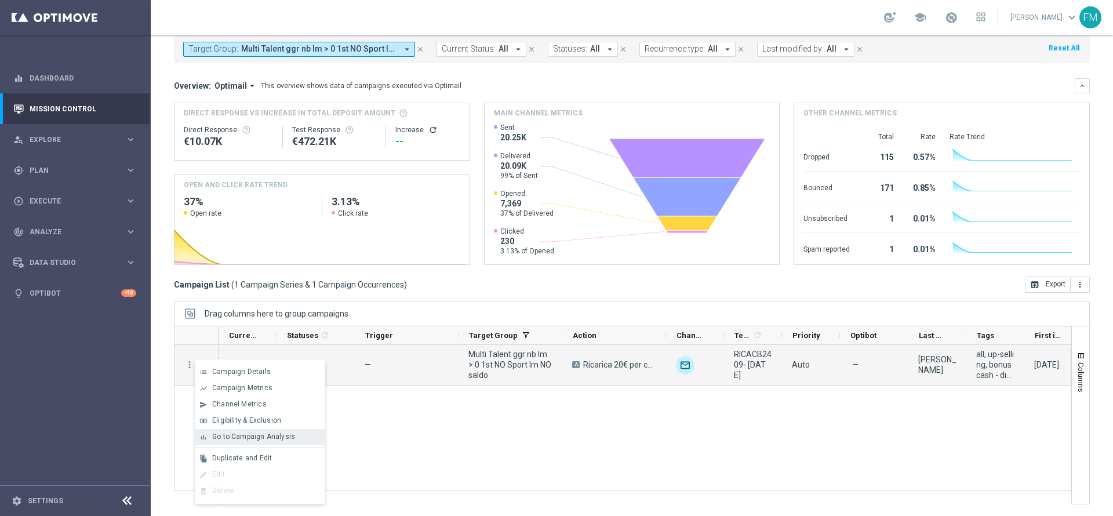
click at [263, 435] on span "Go to Campaign Analysis" at bounding box center [253, 436] width 83 height 8
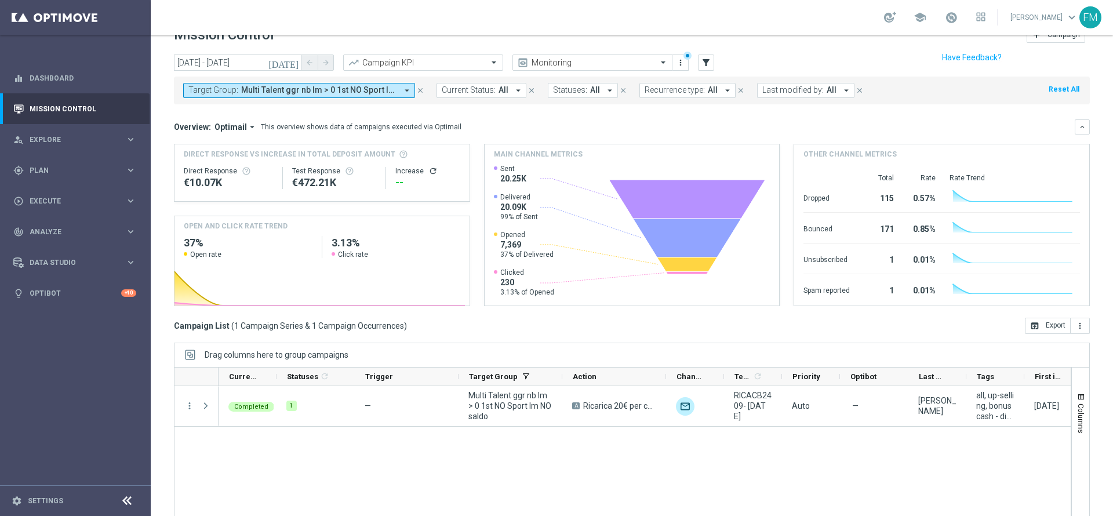
scroll to position [0, 0]
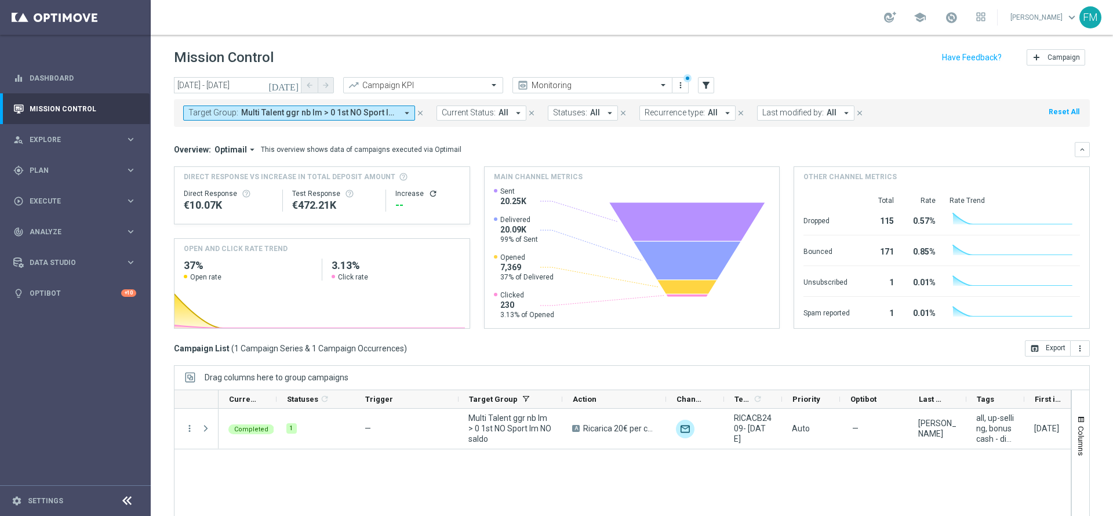
click at [290, 82] on icon "[DATE]" at bounding box center [283, 85] width 31 height 10
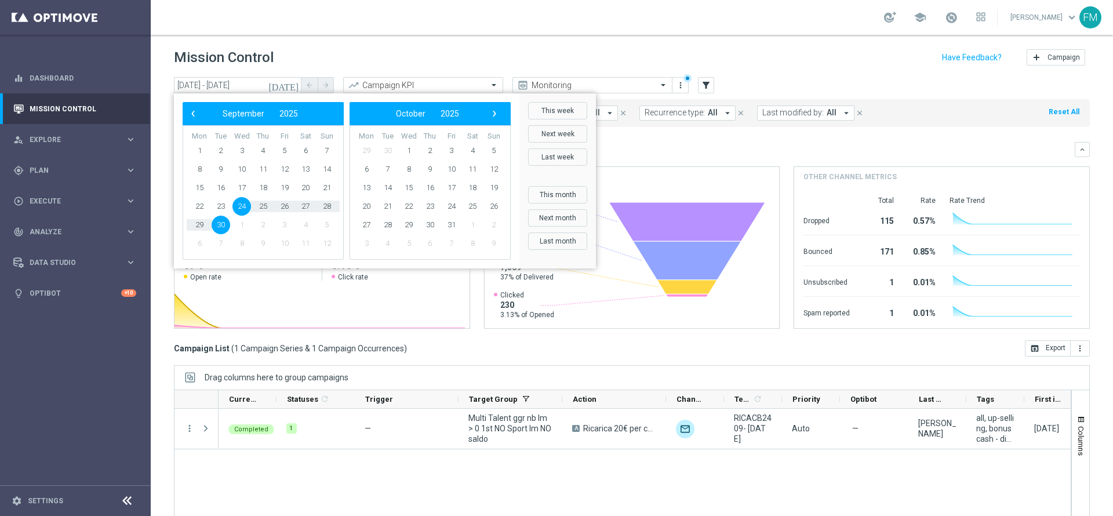
drag, startPoint x: 627, startPoint y: 5, endPoint x: 624, endPoint y: 14, distance: 9.6
click at [626, 6] on div "school Francesca Mascarucci keyboard_arrow_down FM" at bounding box center [632, 17] width 962 height 35
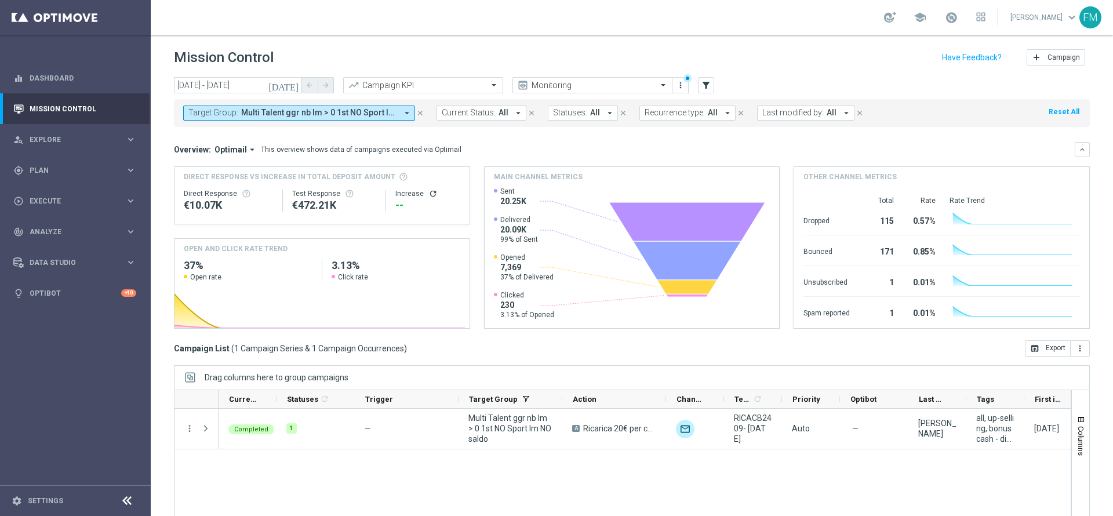
click at [420, 113] on icon "close" at bounding box center [420, 113] width 8 height 8
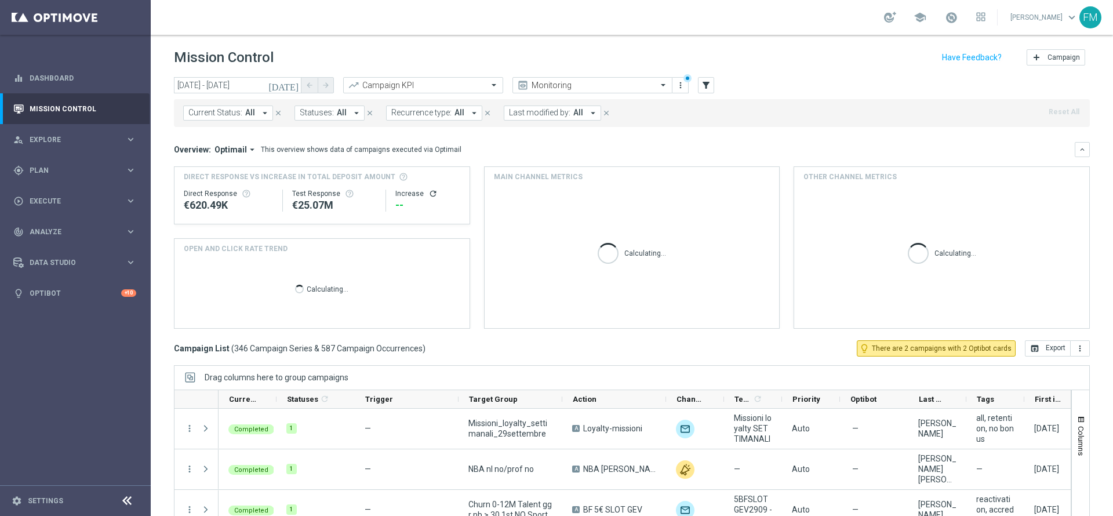
click at [289, 87] on icon "[DATE]" at bounding box center [283, 85] width 31 height 10
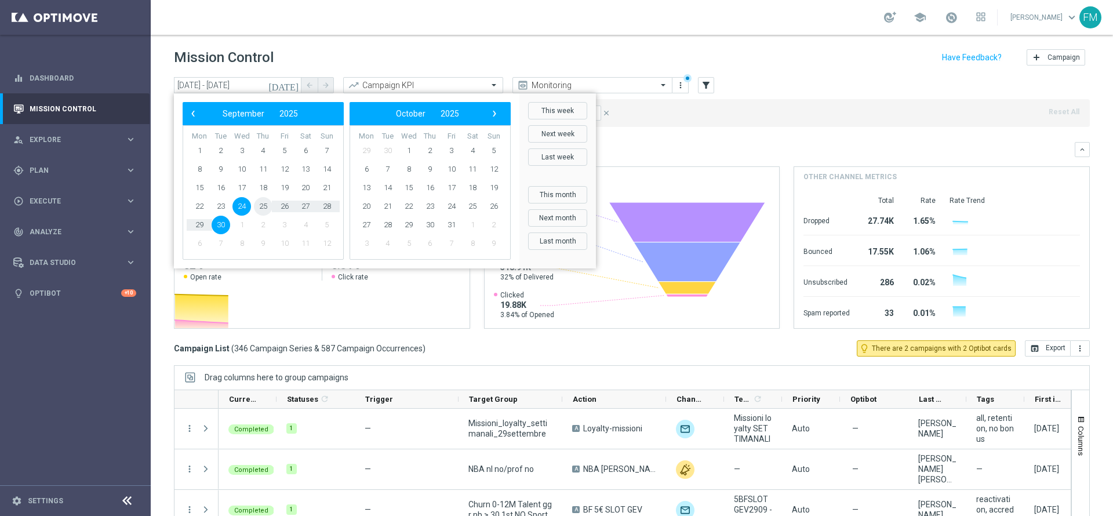
click at [266, 206] on span "25" at bounding box center [263, 206] width 19 height 19
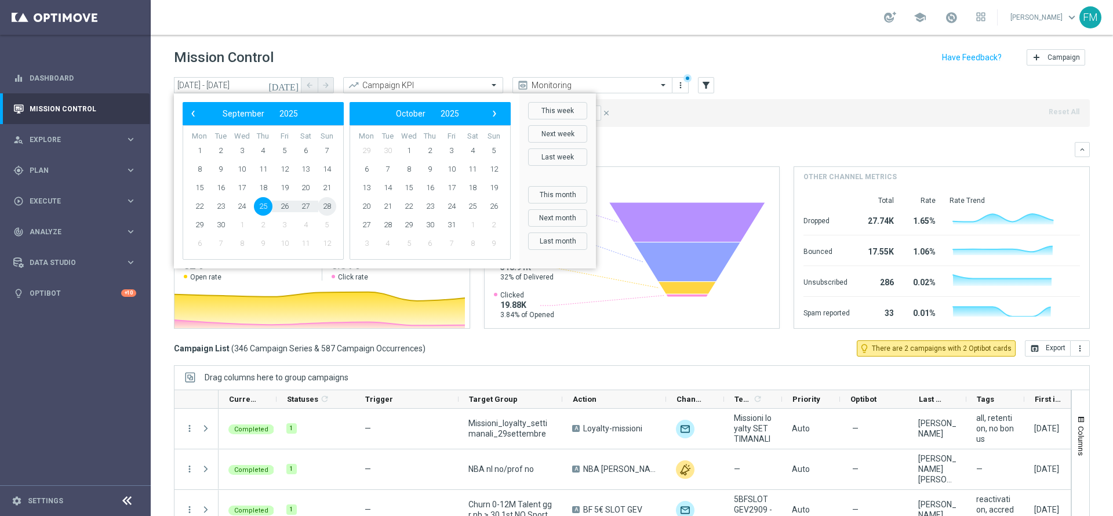
click at [326, 205] on span "28" at bounding box center [327, 206] width 19 height 19
type input "25 Sep 2025 - 28 Sep 2025"
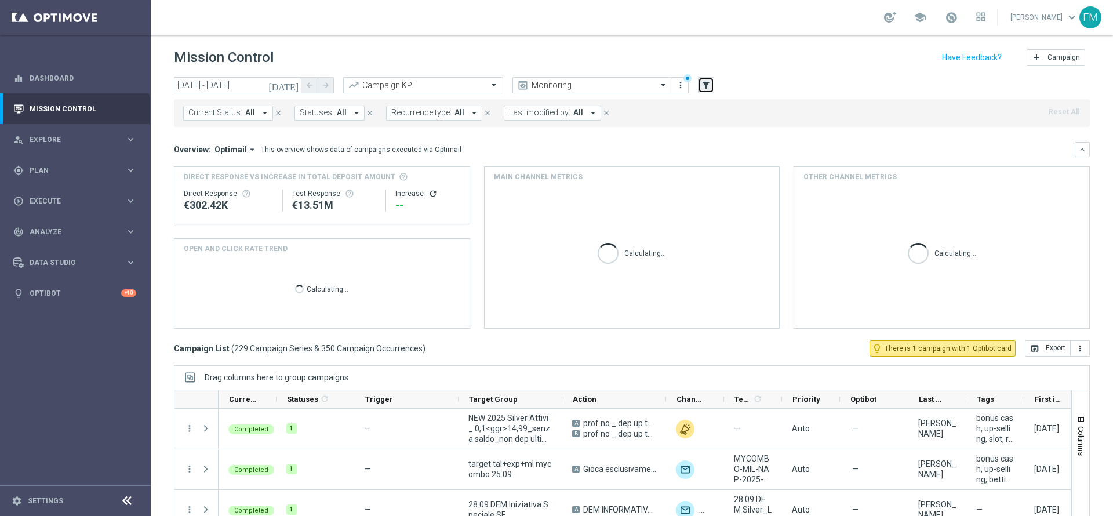
click at [711, 81] on button "filter_alt" at bounding box center [706, 85] width 16 height 16
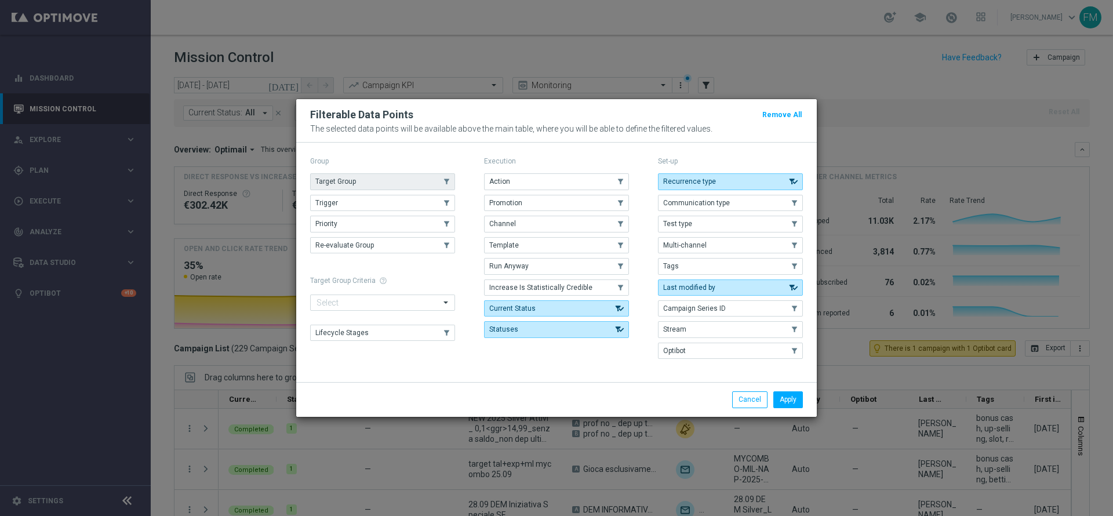
click at [381, 184] on button "Target Group" at bounding box center [382, 181] width 145 height 16
click at [791, 394] on button "Apply" at bounding box center [788, 399] width 30 height 16
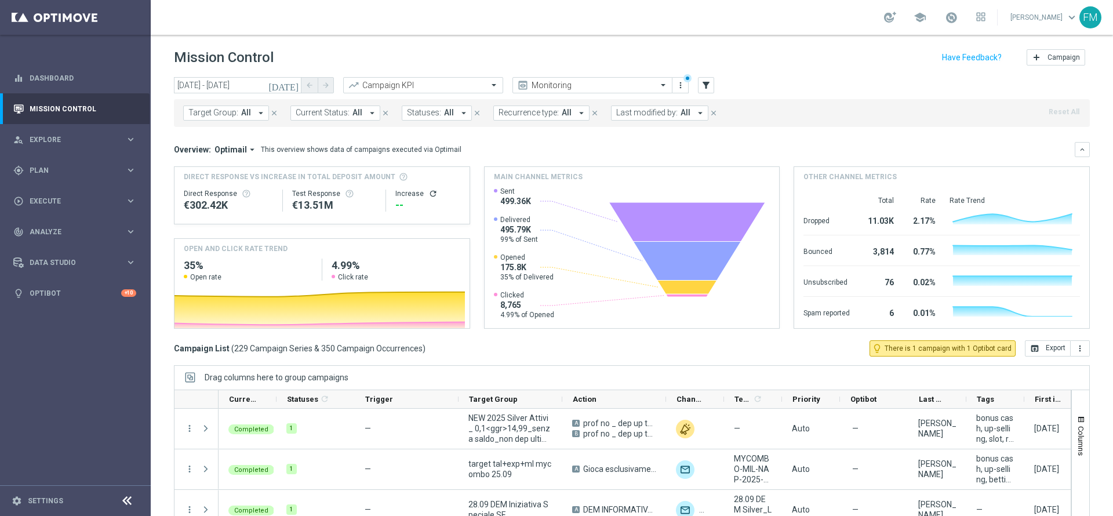
click at [257, 114] on icon "arrow_drop_down" at bounding box center [261, 113] width 10 height 10
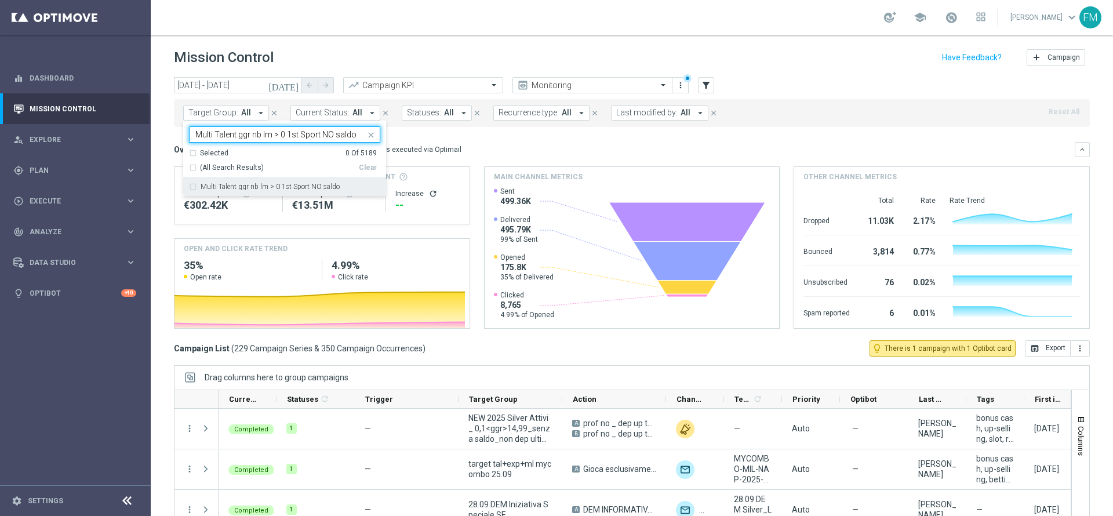
click at [304, 193] on div "Multi Talent ggr nb lm > 0 1st Sport NO saldo" at bounding box center [284, 186] width 191 height 19
type input "Multi Talent ggr nb lm > 0 1st Sport NO saldo"
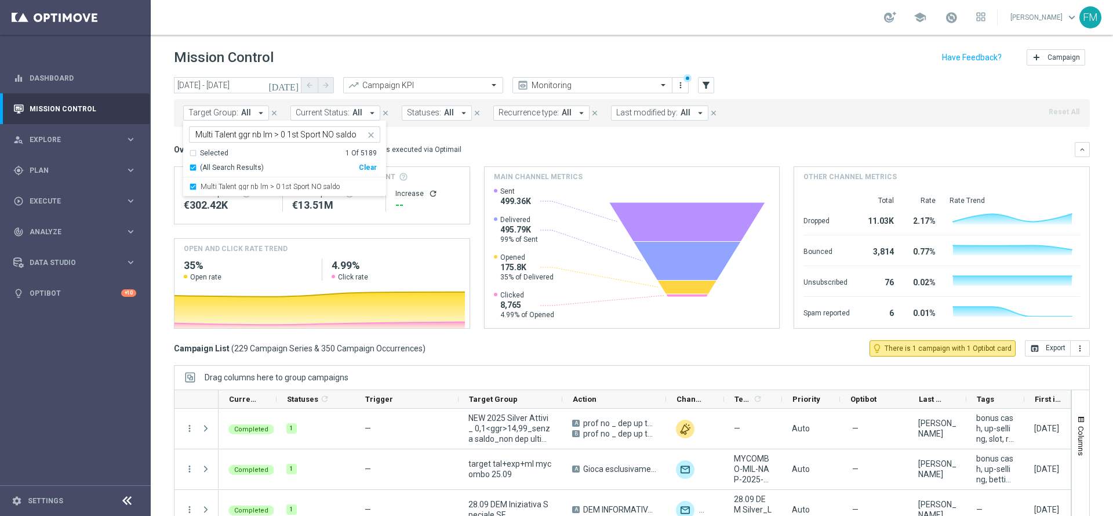
drag, startPoint x: 487, startPoint y: 34, endPoint x: 458, endPoint y: 57, distance: 36.7
click at [487, 34] on div "school Francesca Mascarucci keyboard_arrow_down FM" at bounding box center [632, 17] width 962 height 35
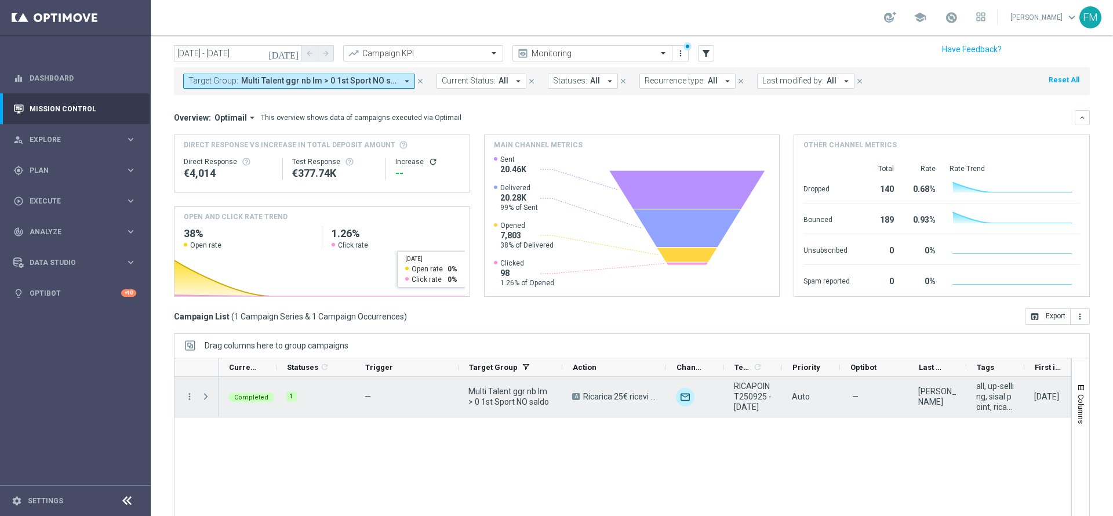
scroll to position [64, 0]
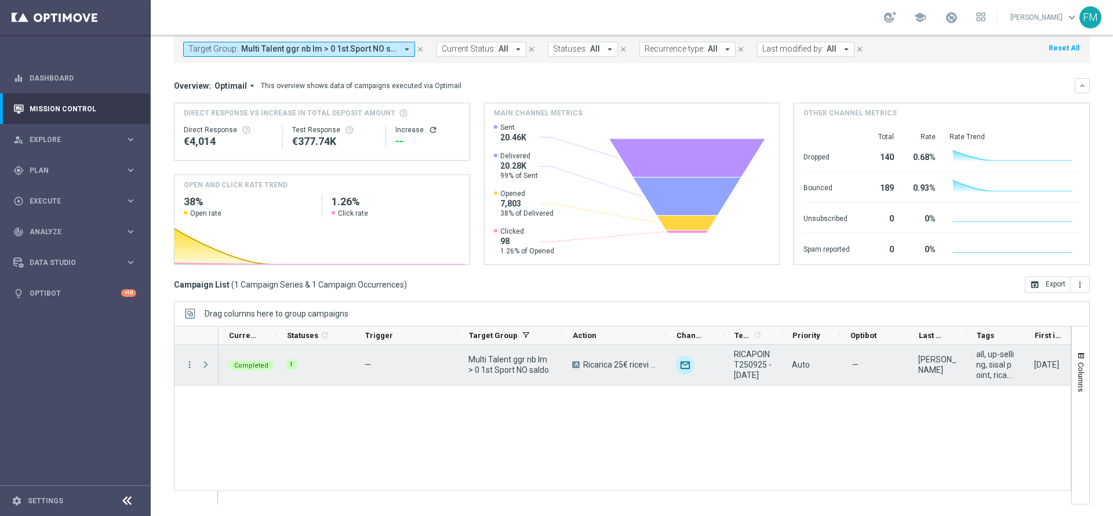
click at [184, 367] on div "more_vert" at bounding box center [184, 365] width 21 height 40
click at [190, 365] on icon "more_vert" at bounding box center [189, 364] width 10 height 10
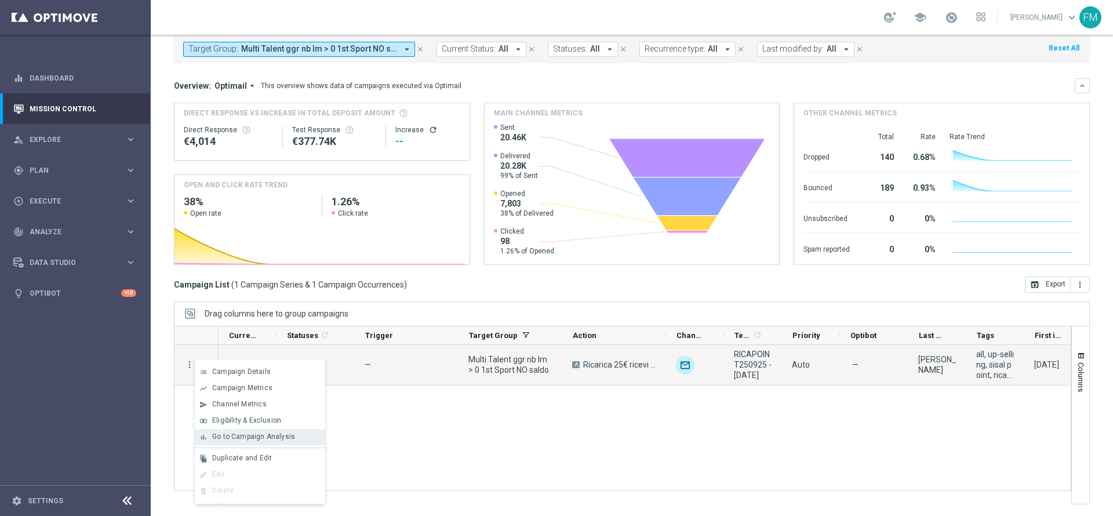
click at [257, 435] on span "Go to Campaign Analysis" at bounding box center [253, 436] width 83 height 8
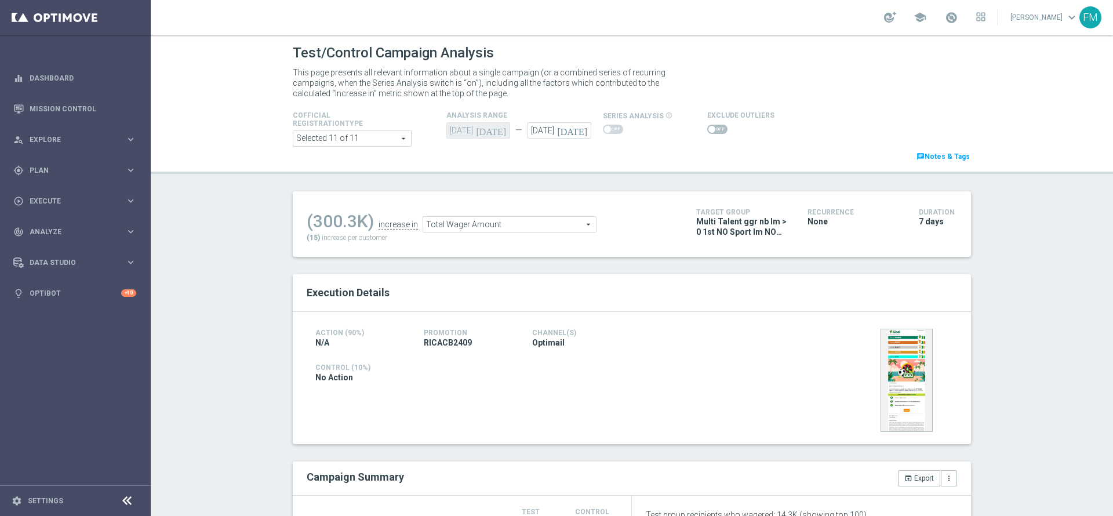
click at [489, 226] on span "Total Wager Amount" at bounding box center [509, 224] width 173 height 15
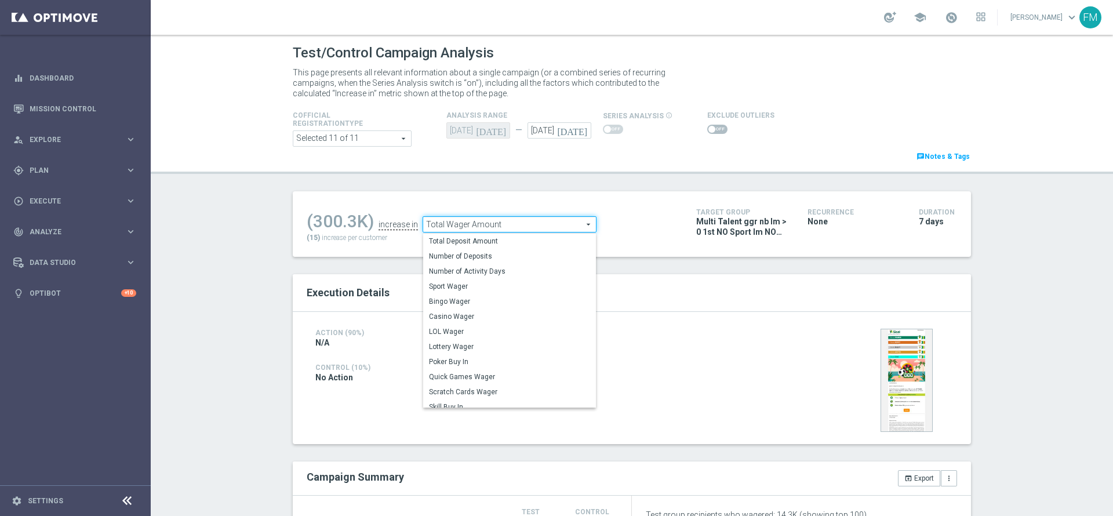
drag, startPoint x: 785, startPoint y: 156, endPoint x: 741, endPoint y: 136, distance: 48.0
click at [786, 150] on div "Cofficial Registrationtype Selected 11 of 11 arrow_drop_down search Show Select…" at bounding box center [631, 135] width 695 height 54
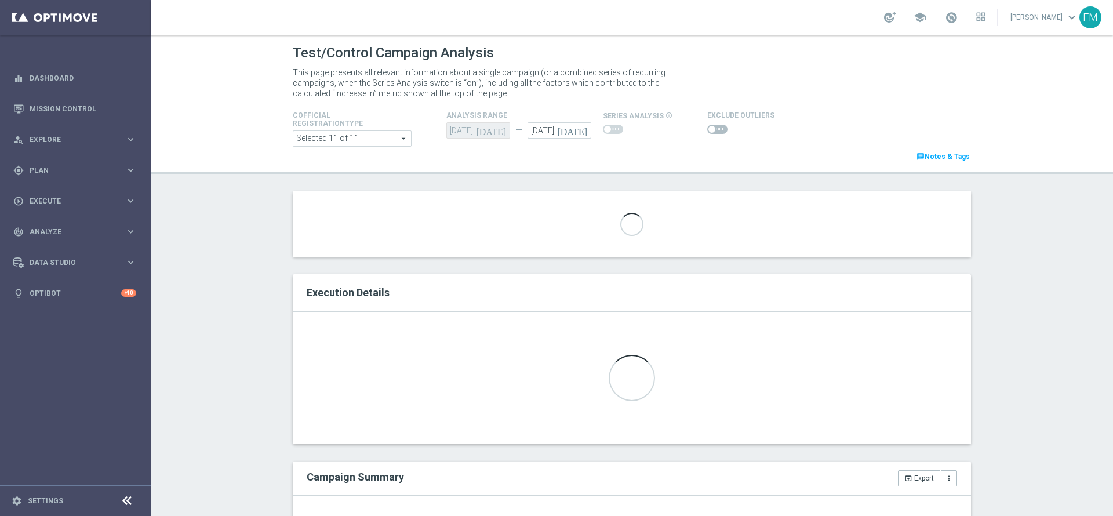
click at [698, 126] on div "Exclude Outliers" at bounding box center [814, 122] width 232 height 28
click at [708, 128] on span at bounding box center [711, 129] width 7 height 7
click at [707, 128] on input "checkbox" at bounding box center [717, 129] width 20 height 9
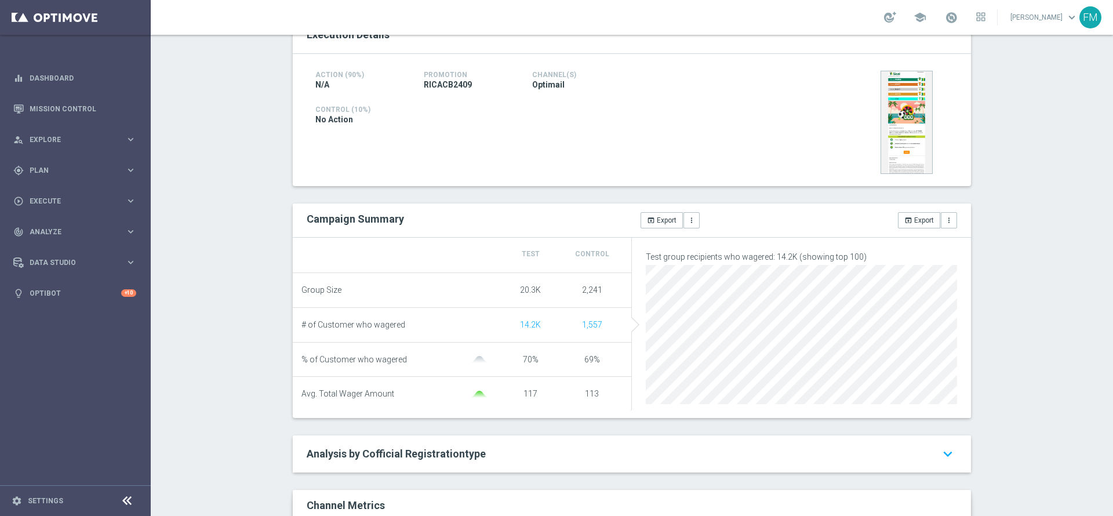
scroll to position [87, 0]
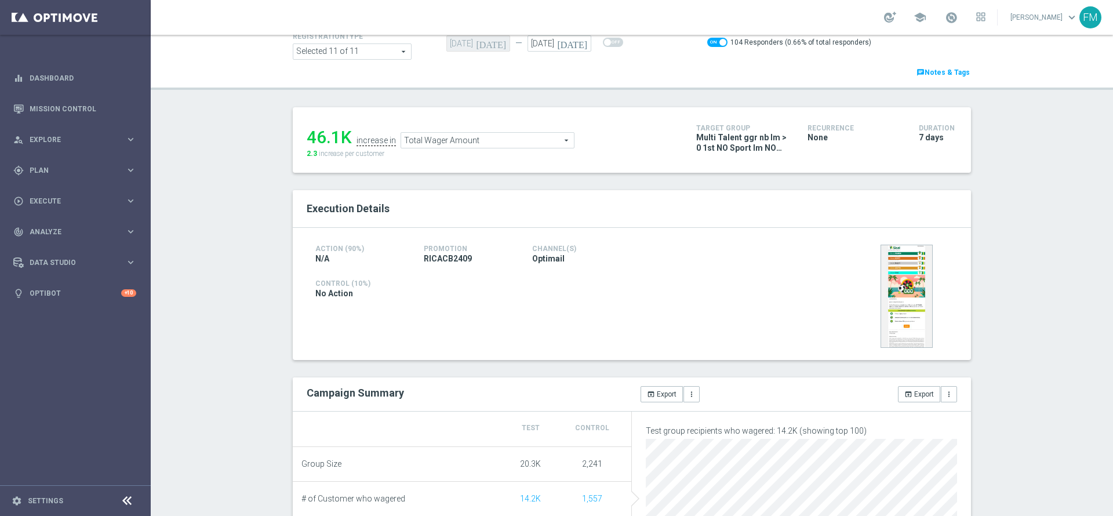
click at [461, 145] on span "Total Wager Amount" at bounding box center [487, 140] width 173 height 15
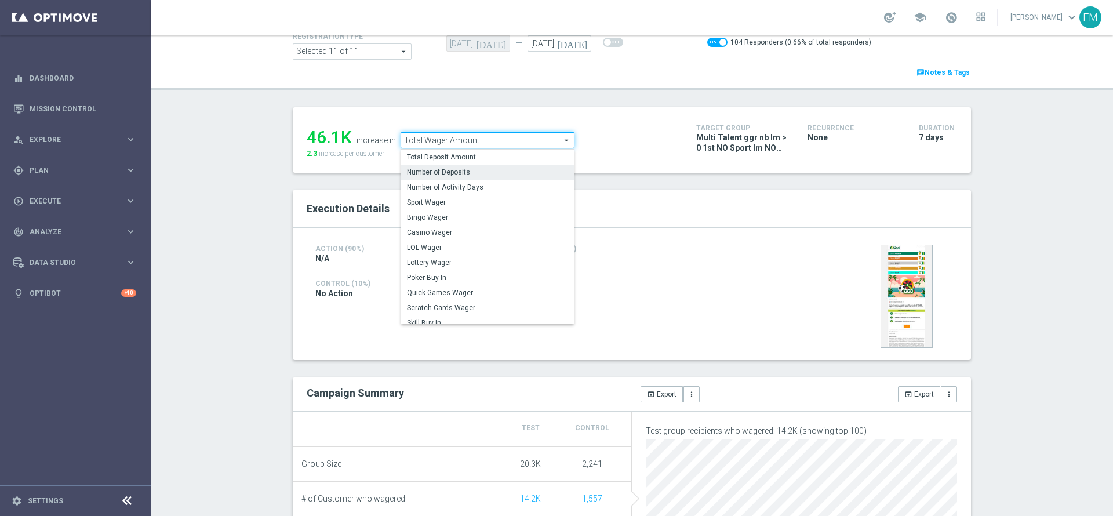
click at [458, 173] on span "Number of Deposits" at bounding box center [487, 171] width 161 height 9
checkbox input "false"
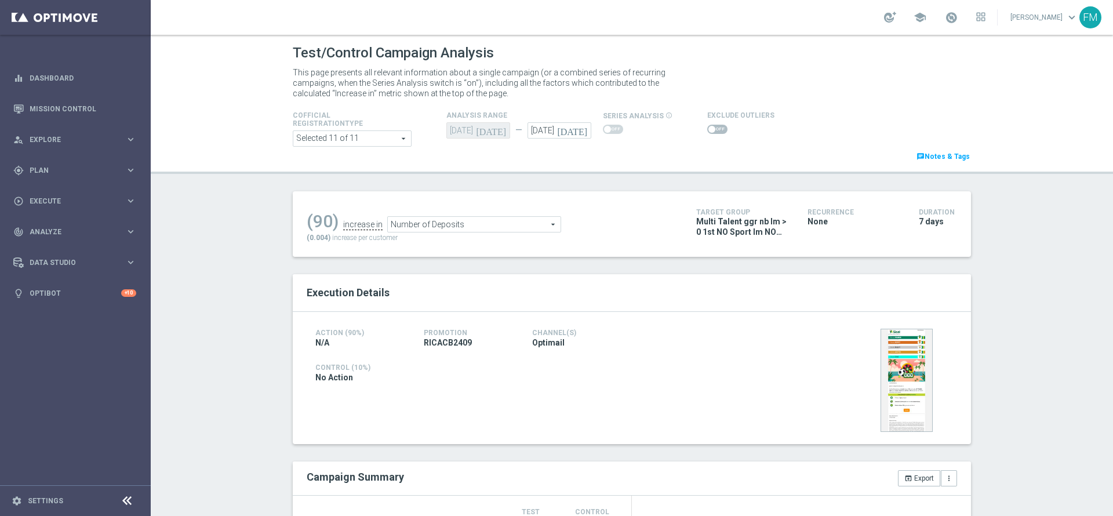
click at [485, 230] on span "Number of Deposits" at bounding box center [474, 224] width 173 height 15
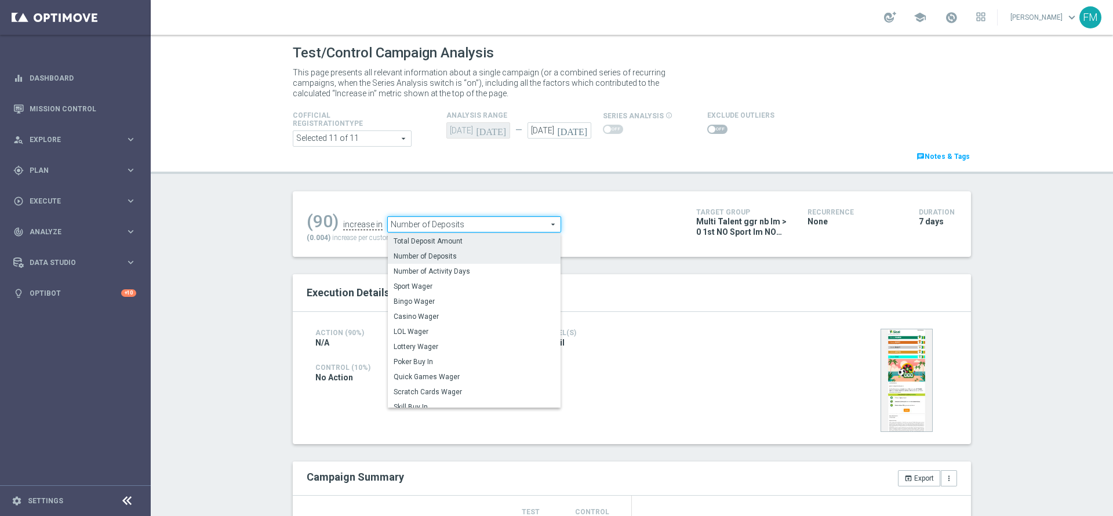
click at [469, 243] on span "Total Deposit Amount" at bounding box center [474, 240] width 161 height 9
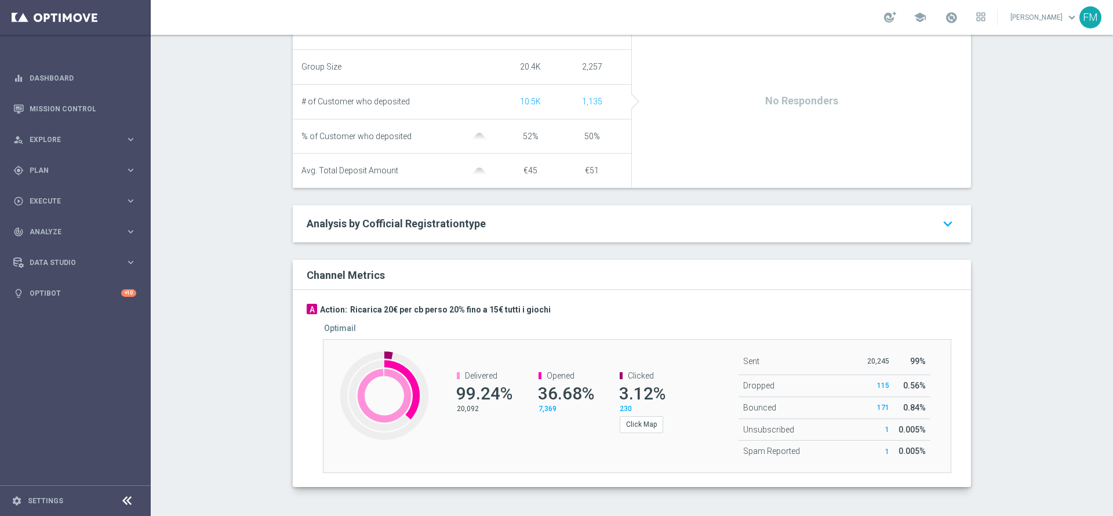
scroll to position [134, 0]
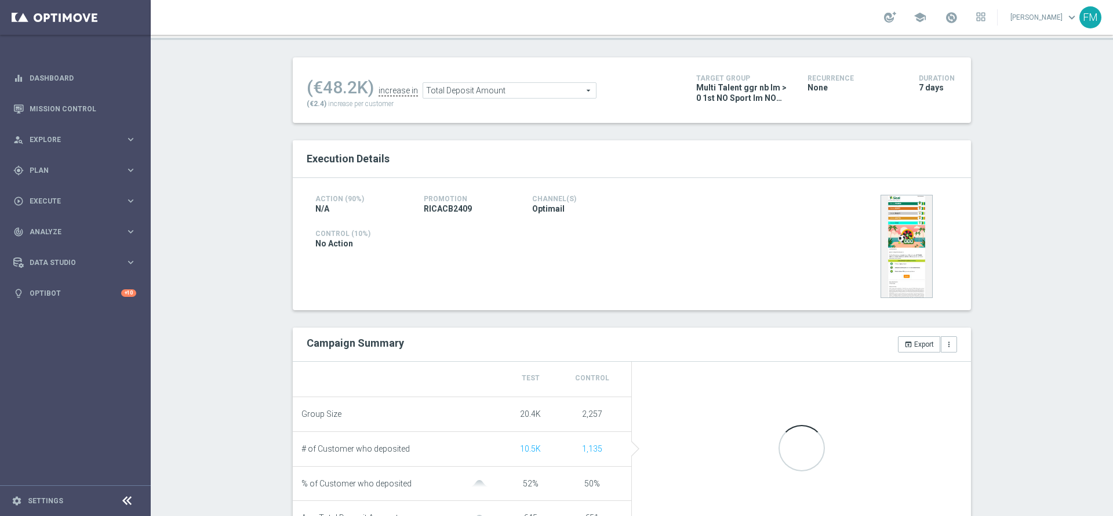
click at [465, 89] on span "Total Deposit Amount" at bounding box center [509, 90] width 173 height 15
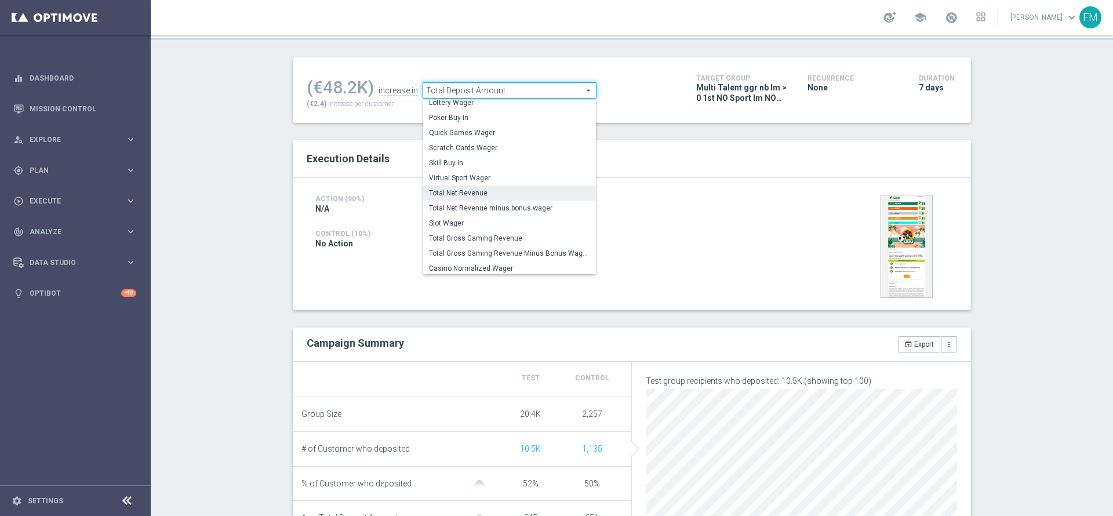
scroll to position [93, 0]
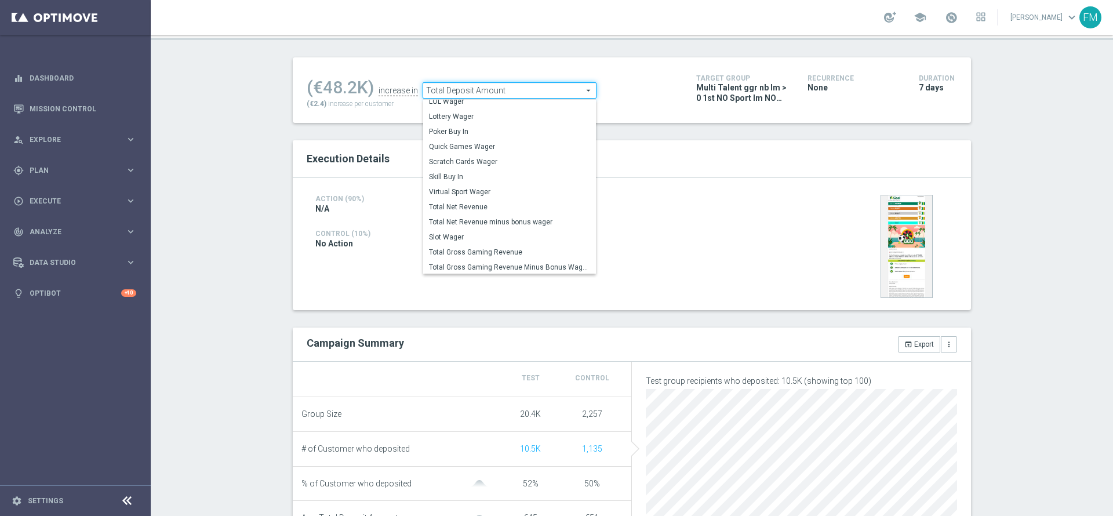
drag, startPoint x: 486, startPoint y: 116, endPoint x: 514, endPoint y: 129, distance: 30.9
click at [486, 121] on span "Lottery Wager" at bounding box center [509, 116] width 161 height 9
type input "Lottery Wager"
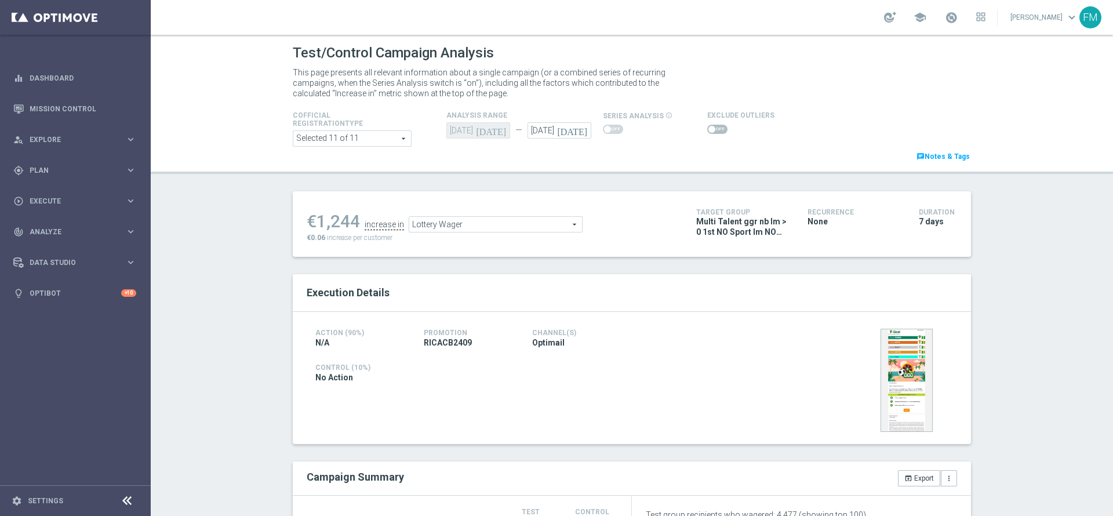
click at [716, 126] on div at bounding box center [740, 129] width 67 height 14
click at [713, 129] on span at bounding box center [717, 129] width 20 height 9
click at [713, 129] on input "checkbox" at bounding box center [717, 129] width 20 height 9
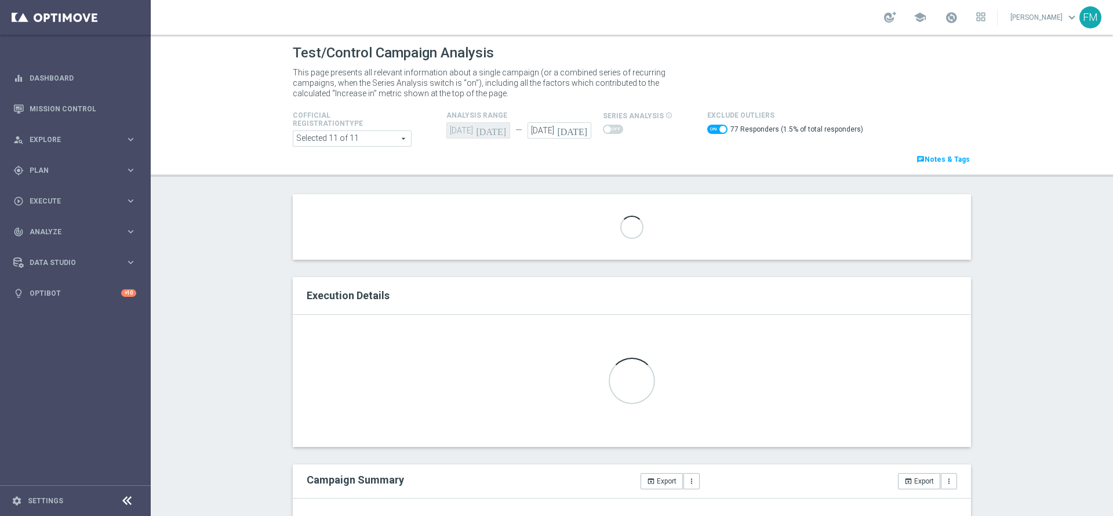
click at [707, 133] on span at bounding box center [717, 129] width 20 height 9
click at [707, 133] on input "checkbox" at bounding box center [717, 129] width 20 height 9
checkbox input "false"
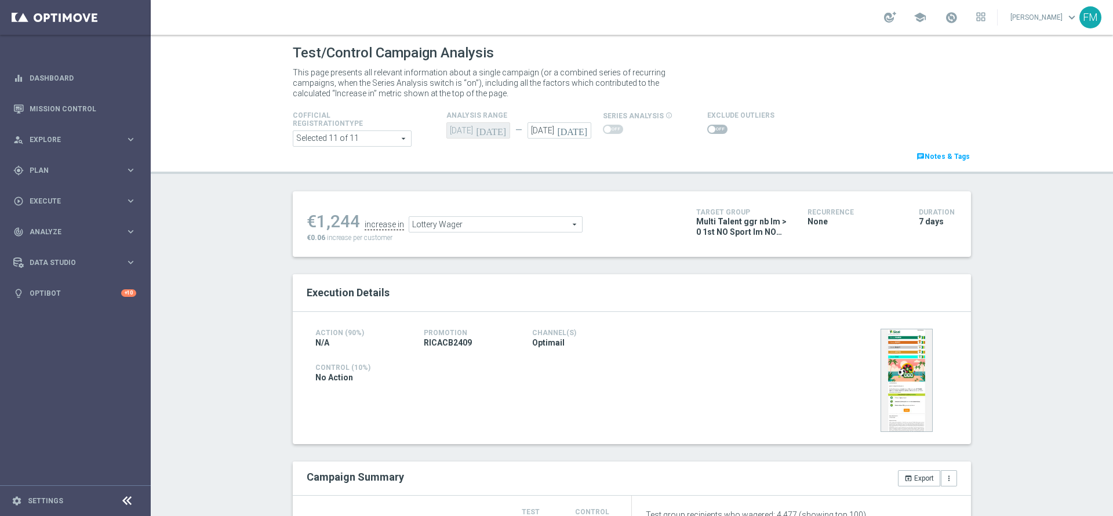
click at [518, 223] on span "Lottery Wager" at bounding box center [495, 224] width 173 height 15
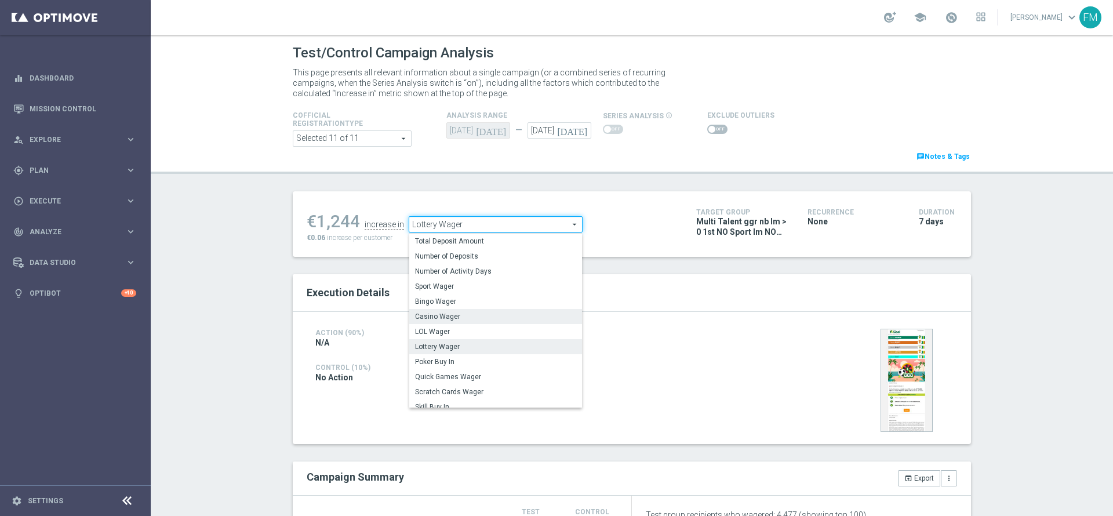
click at [464, 314] on span "Casino Wager" at bounding box center [495, 316] width 161 height 9
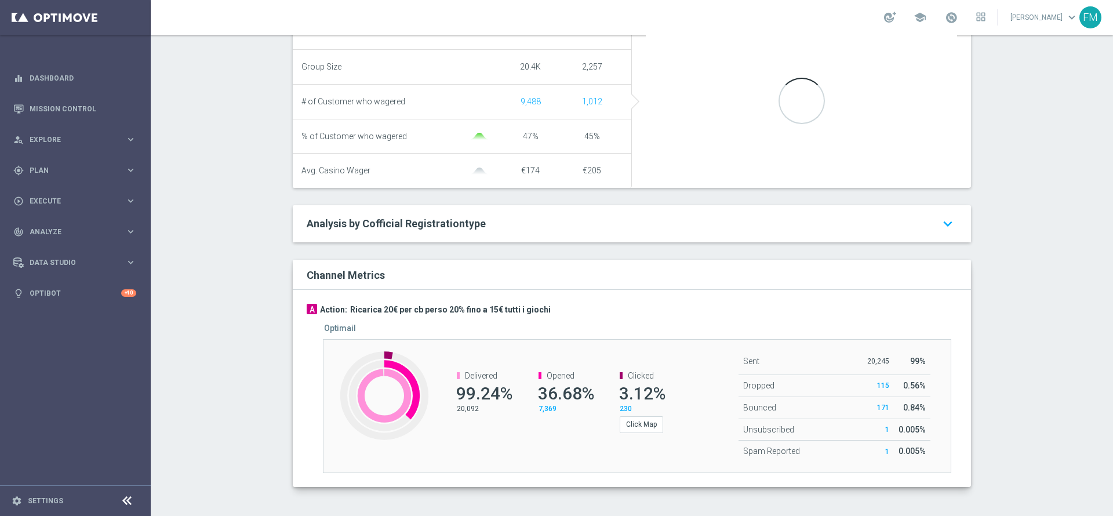
scroll to position [221, 0]
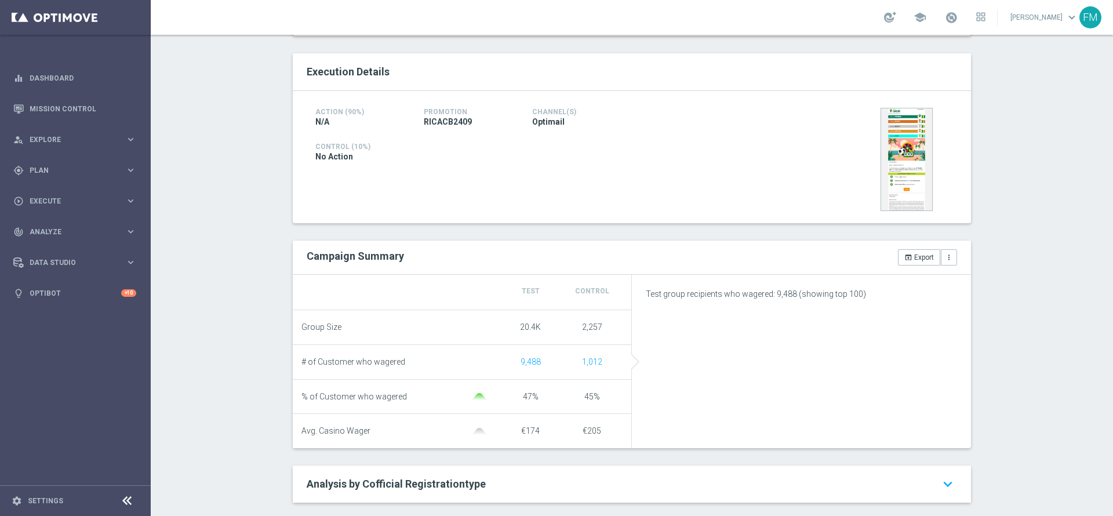
click at [444, 11] on span "Casino Wager" at bounding box center [497, 3] width 173 height 15
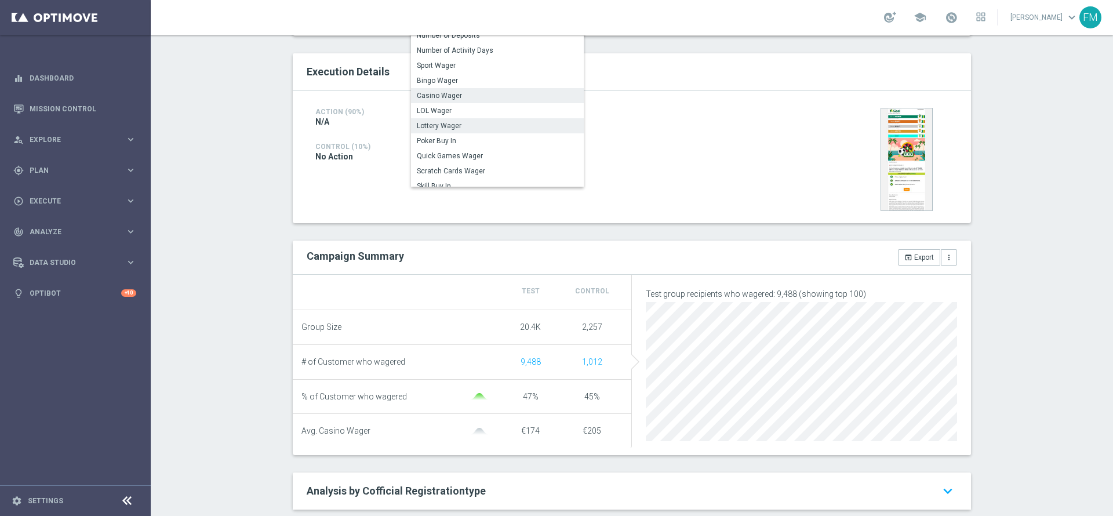
scroll to position [0, 0]
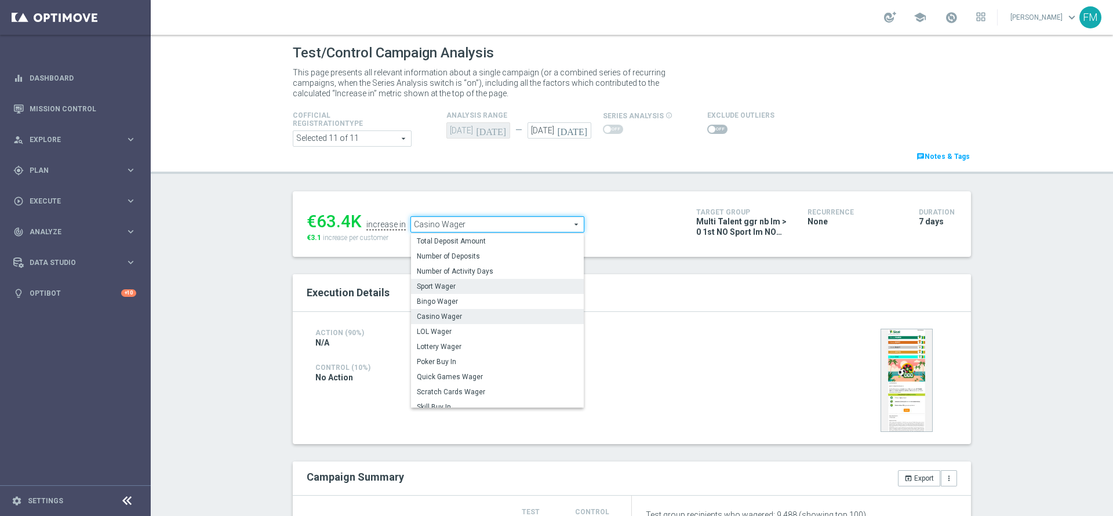
click at [474, 282] on span "Sport Wager" at bounding box center [497, 286] width 161 height 9
type input "Sport Wager"
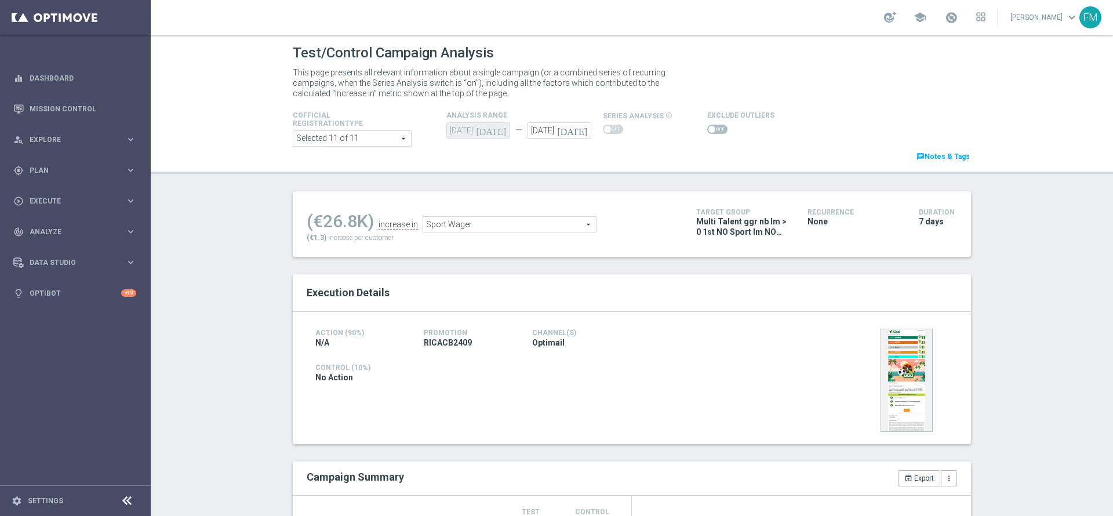
click at [710, 128] on span at bounding box center [717, 129] width 20 height 9
click at [710, 128] on input "checkbox" at bounding box center [717, 129] width 20 height 9
checkbox input "true"
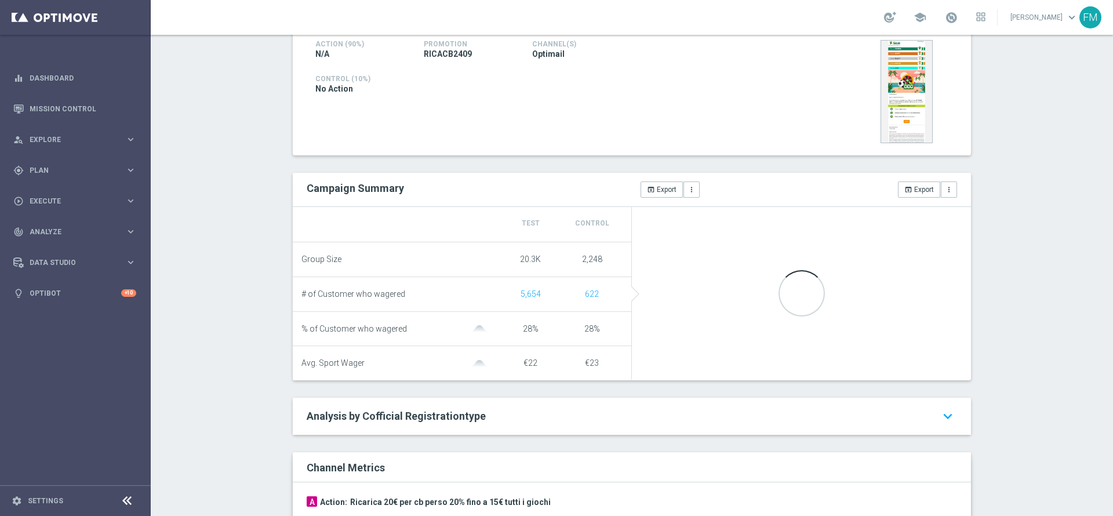
scroll to position [323, 0]
